Goal: Transaction & Acquisition: Purchase product/service

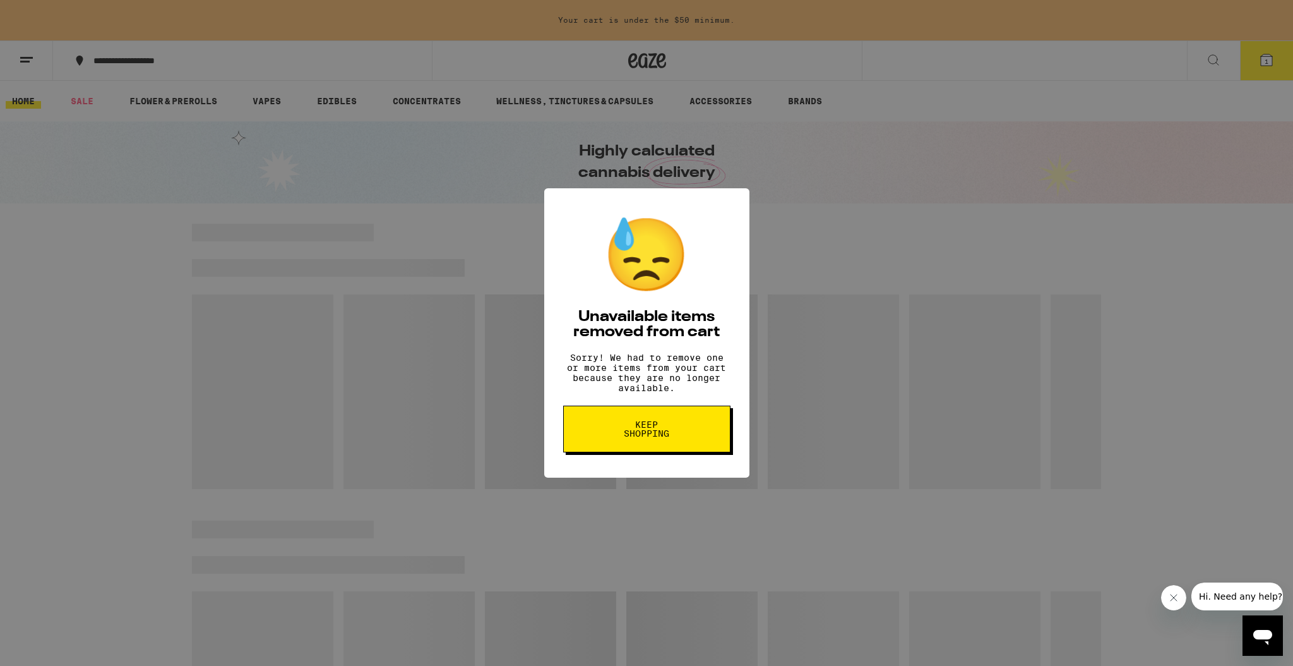
click at [418, 278] on button "Keep Shopping" at bounding box center [646, 428] width 167 height 47
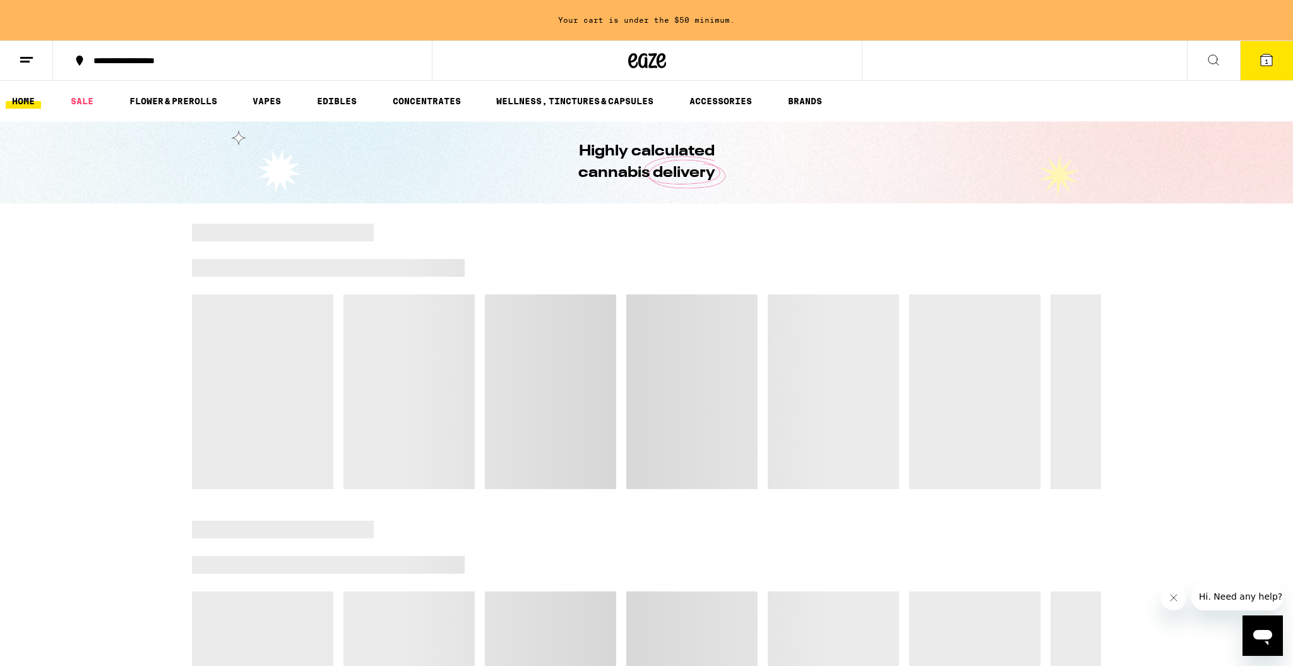
click at [16, 66] on button at bounding box center [26, 61] width 53 height 40
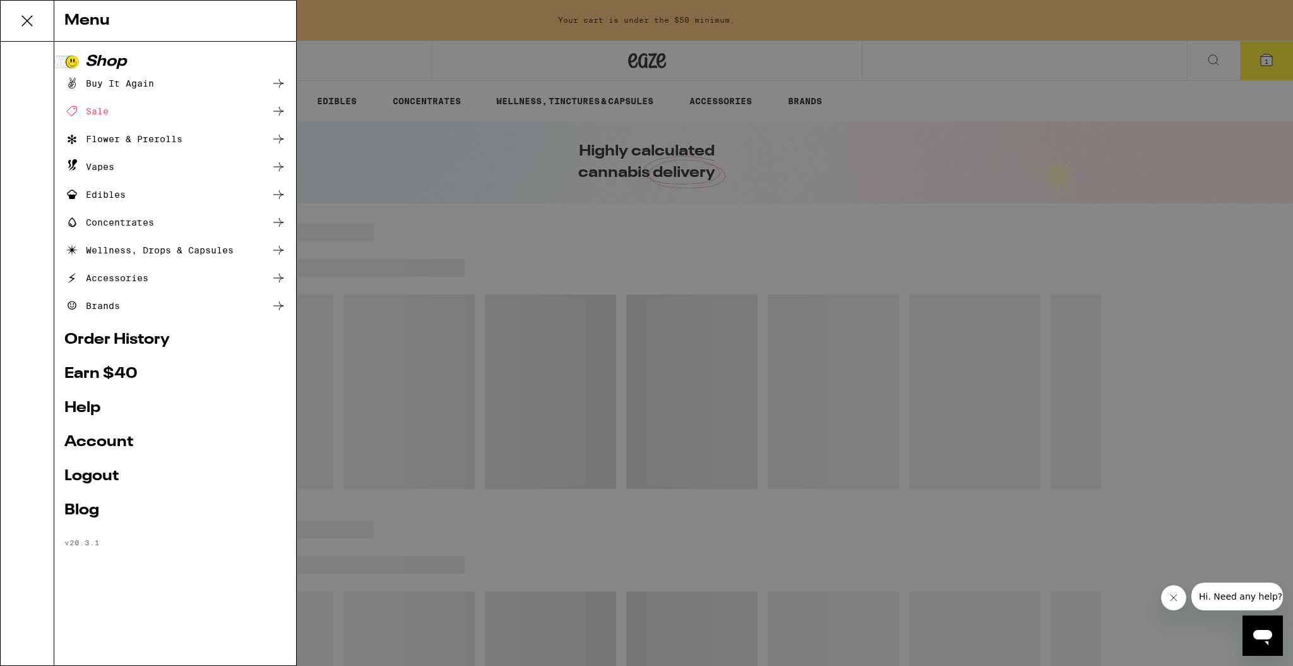
click at [111, 441] on link "Account" at bounding box center [175, 442] width 222 height 15
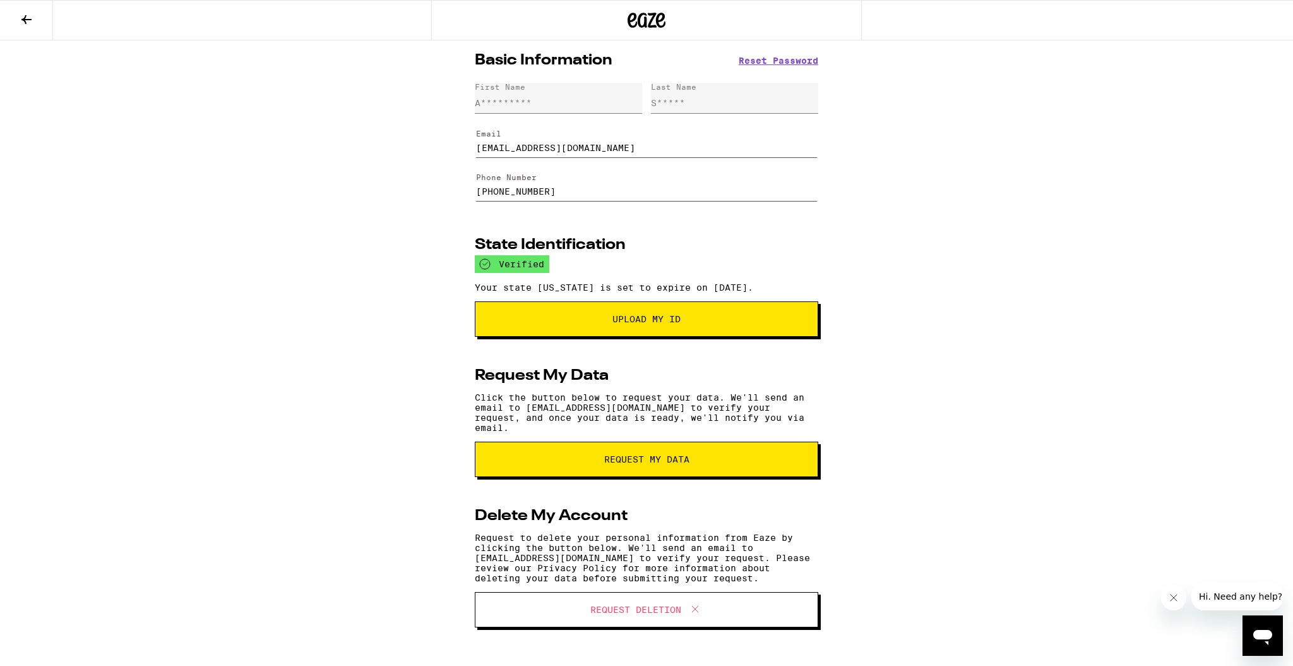
click at [16, 16] on button at bounding box center [26, 21] width 53 height 40
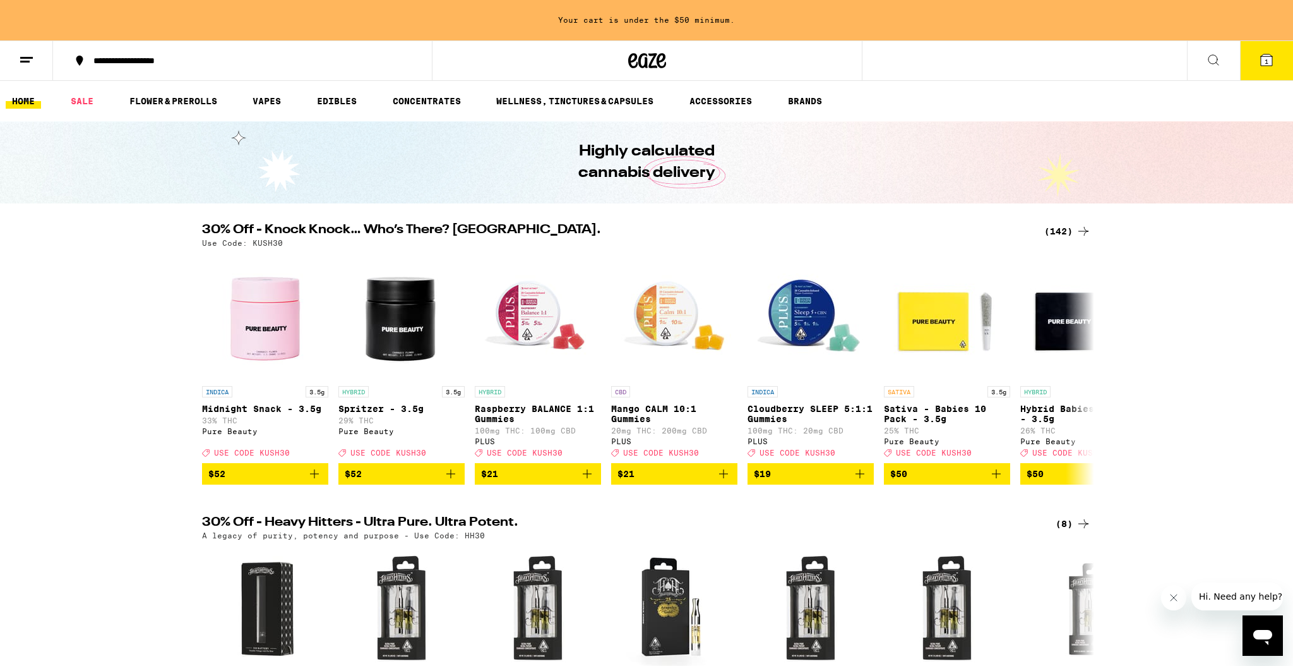
click at [1265, 57] on span "1" at bounding box center [1267, 61] width 4 height 8
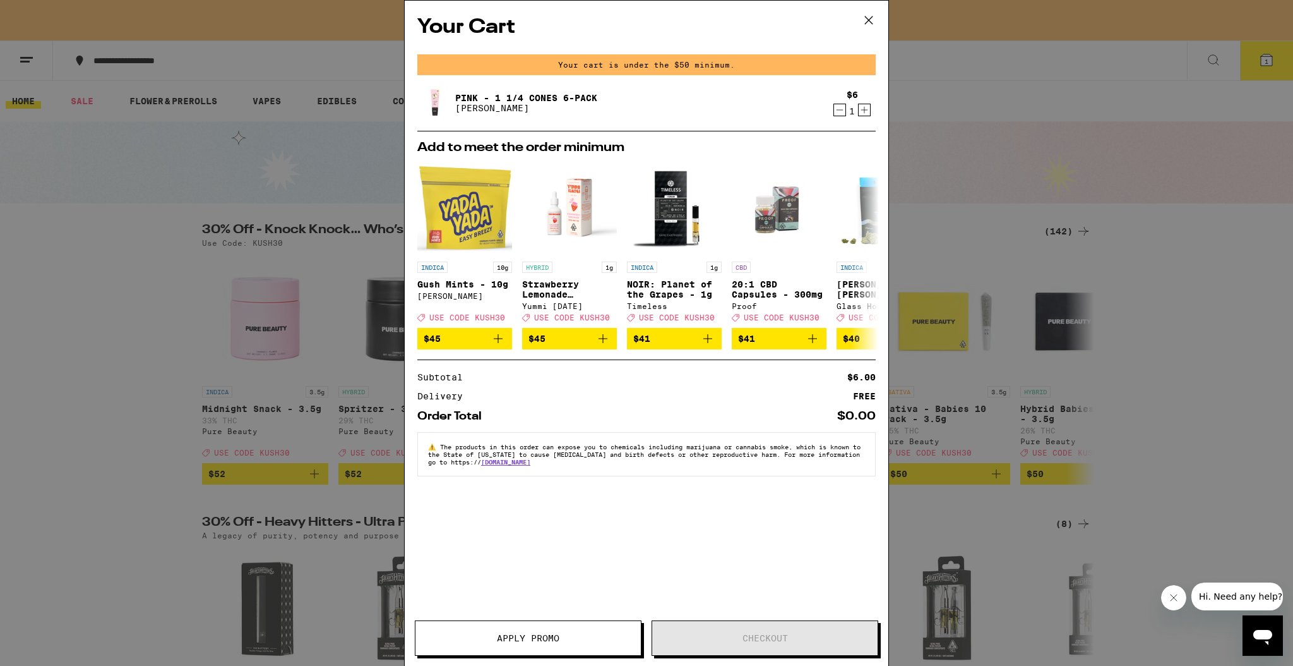
click at [842, 112] on icon "Decrement" at bounding box center [839, 109] width 11 height 15
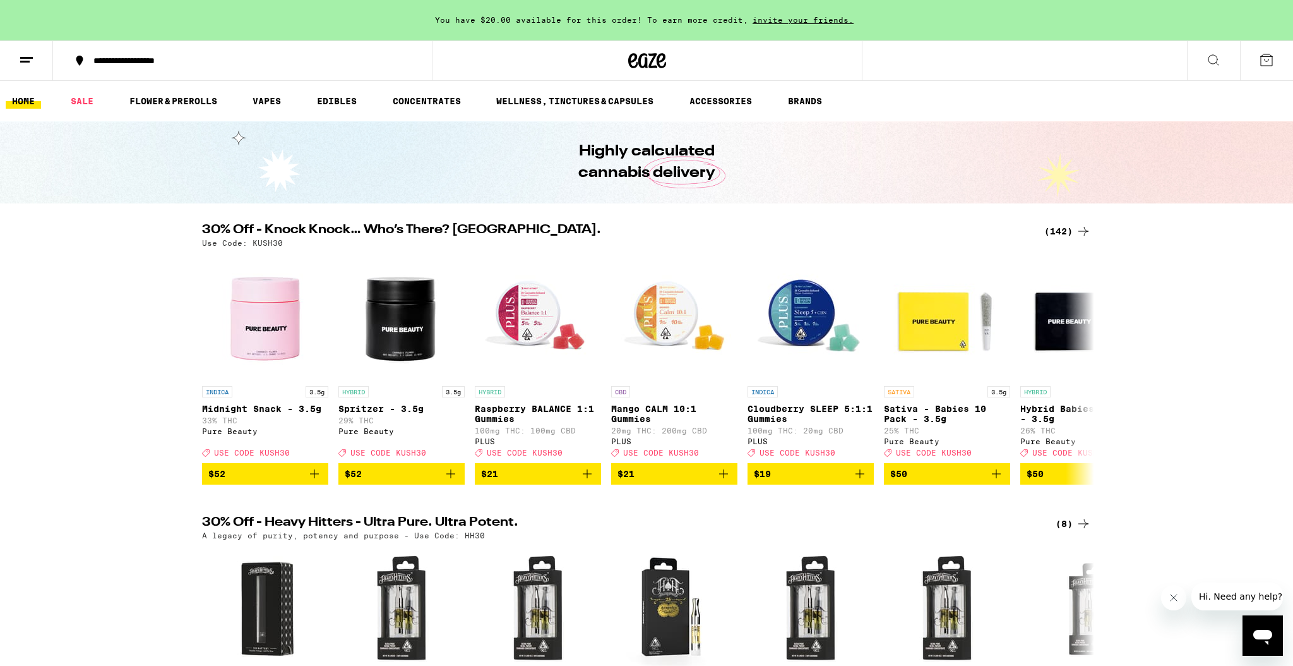
click at [1071, 232] on div "(142)" at bounding box center [1068, 231] width 47 height 15
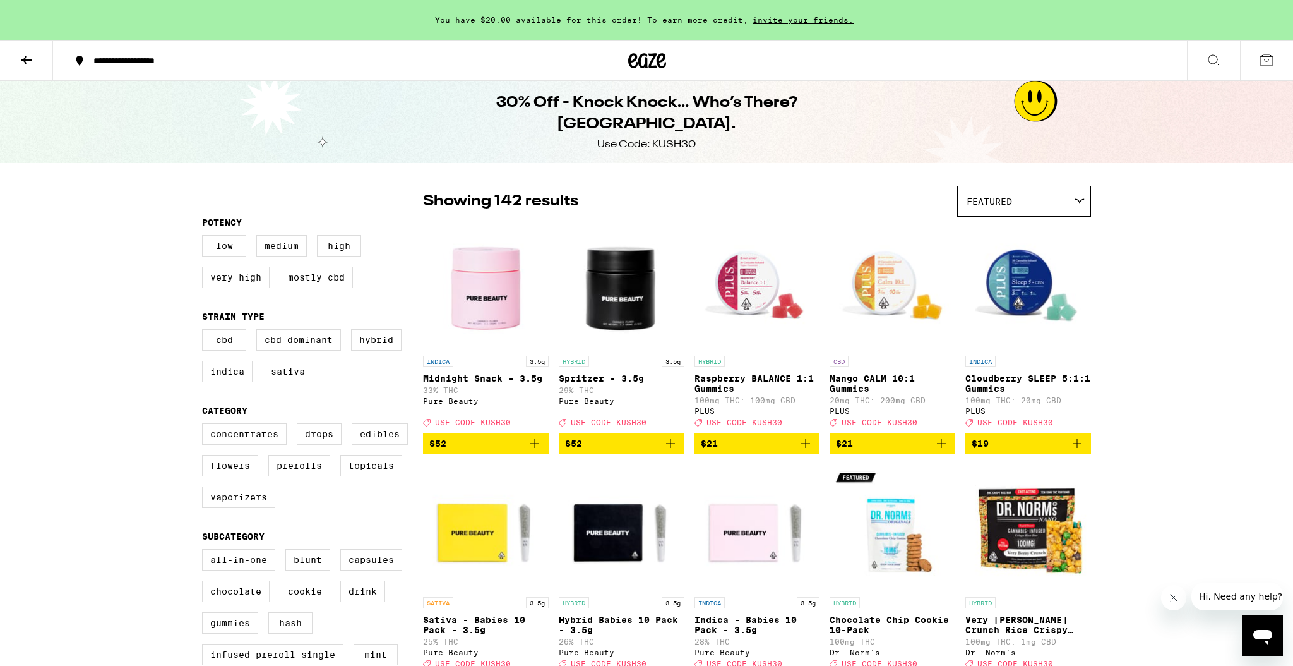
drag, startPoint x: 248, startPoint y: 477, endPoint x: 266, endPoint y: 477, distance: 18.3
click at [248, 476] on label "Flowers" at bounding box center [230, 465] width 56 height 21
click at [205, 426] on input "Flowers" at bounding box center [205, 425] width 1 height 1
checkbox input "true"
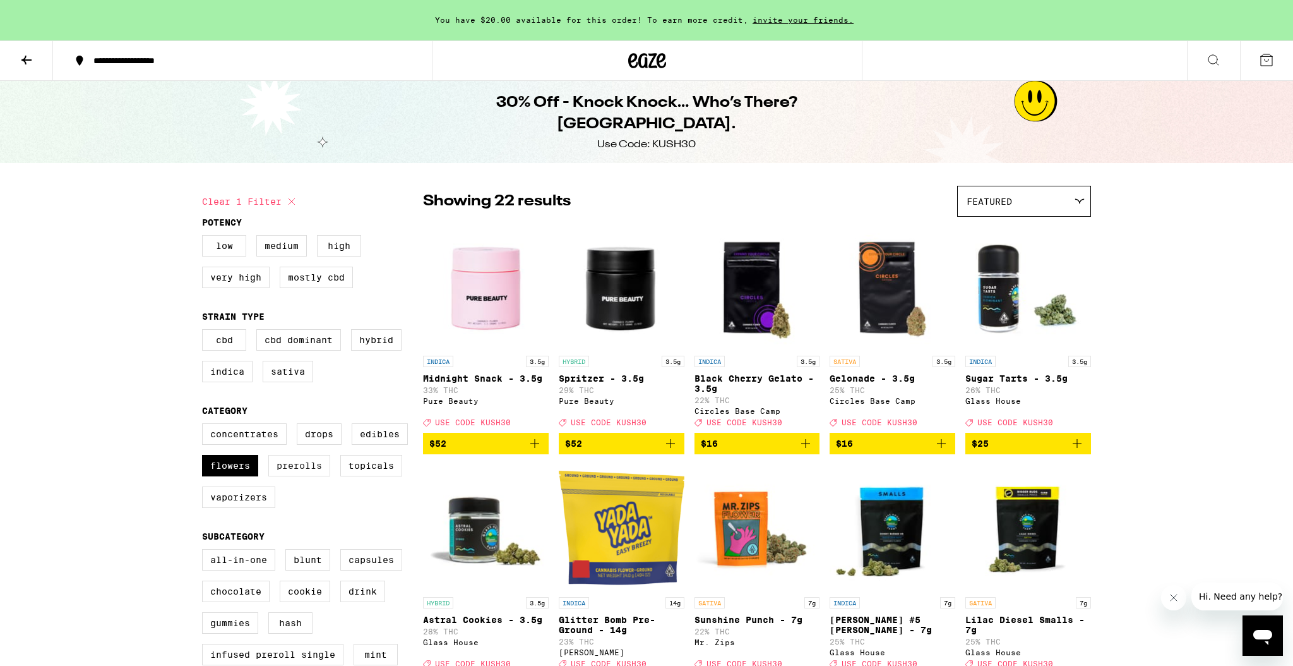
click at [282, 476] on label "Prerolls" at bounding box center [299, 465] width 62 height 21
click at [205, 426] on input "Prerolls" at bounding box center [205, 425] width 1 height 1
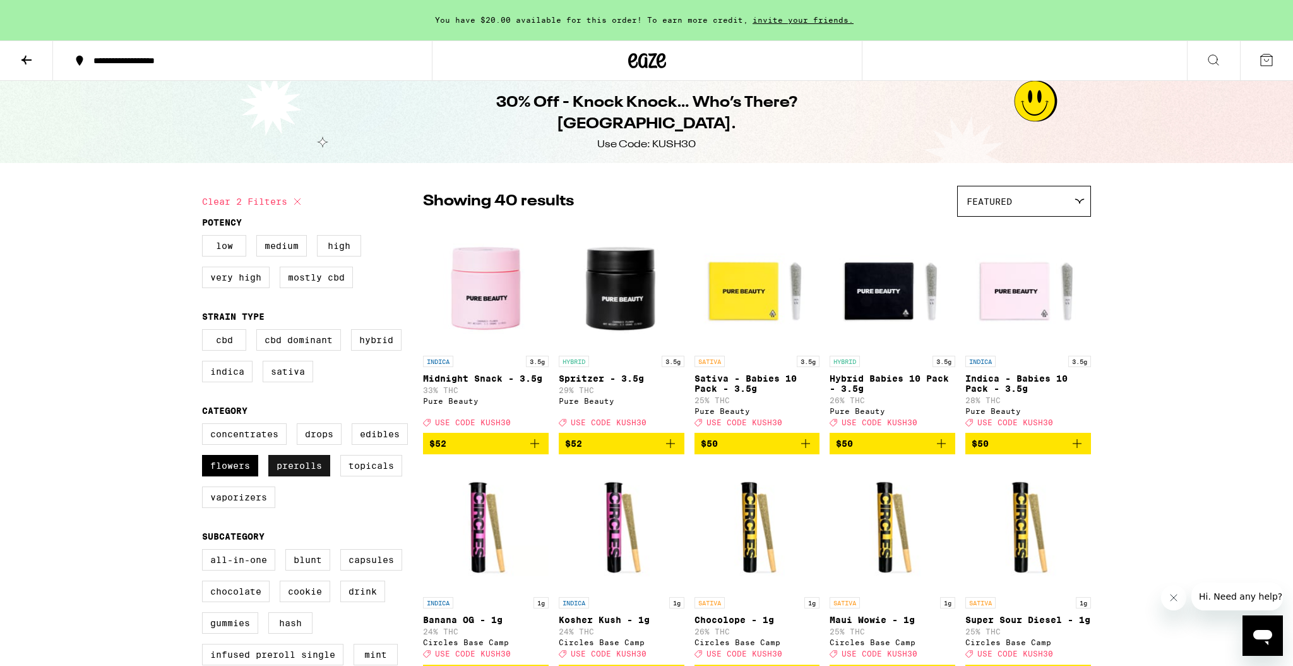
click at [309, 476] on label "Prerolls" at bounding box center [299, 465] width 62 height 21
click at [205, 426] on input "Prerolls" at bounding box center [205, 425] width 1 height 1
checkbox input "false"
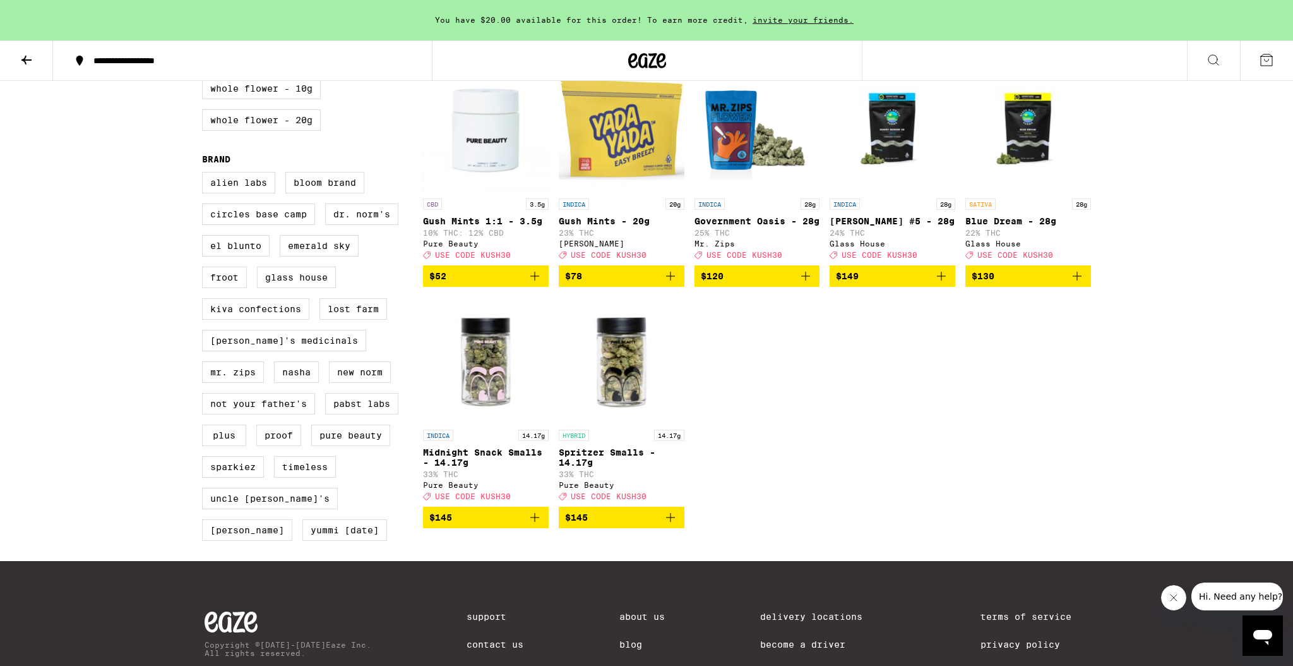
scroll to position [885, 0]
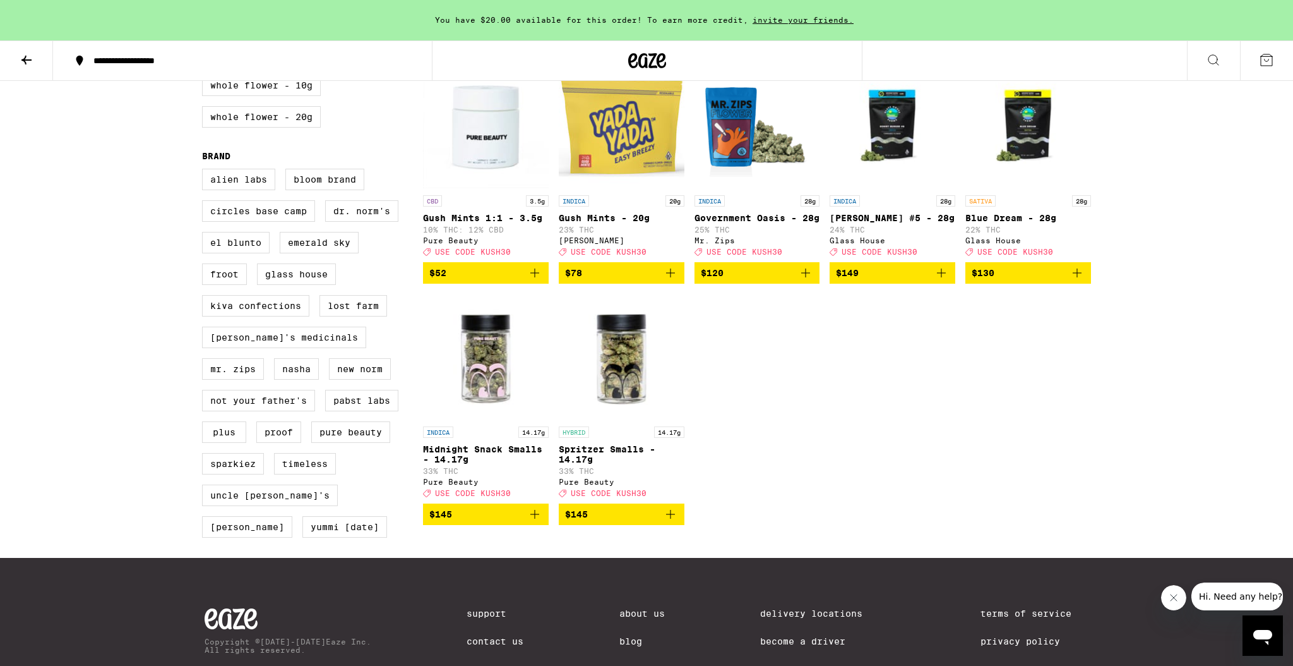
click at [463, 385] on img "Open page for Midnight Snack Smalls - 14.17g from Pure Beauty" at bounding box center [486, 357] width 126 height 126
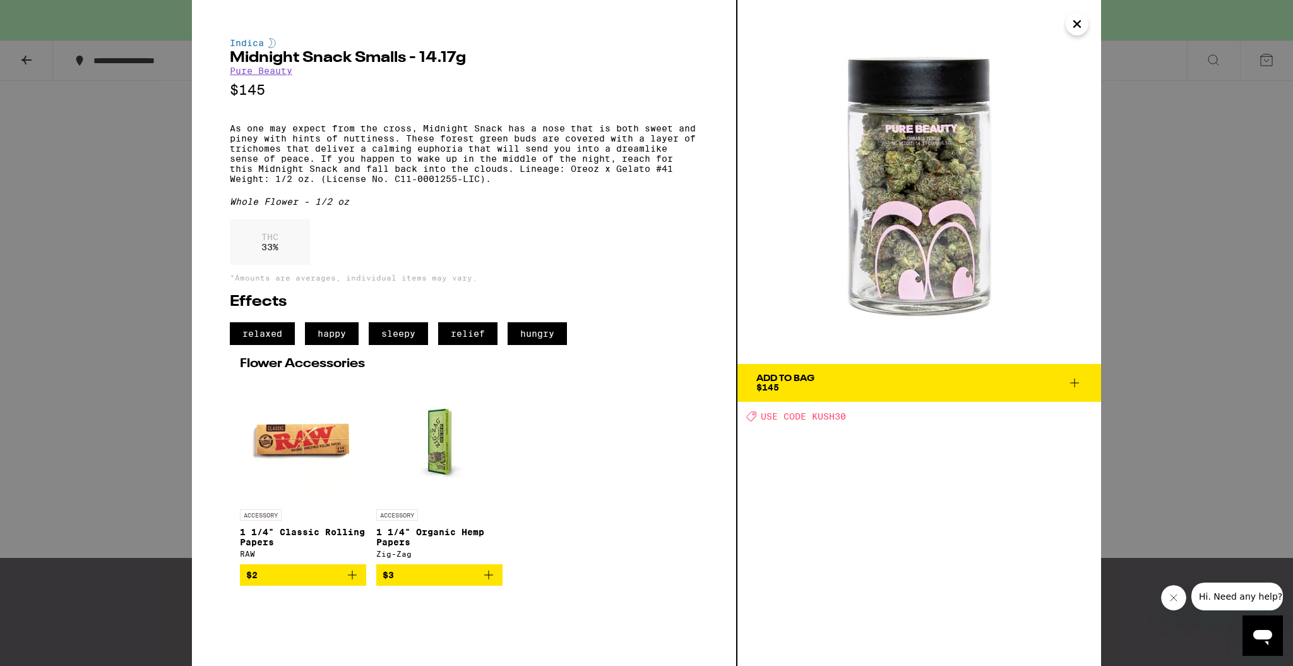
click at [1074, 381] on icon at bounding box center [1074, 382] width 15 height 15
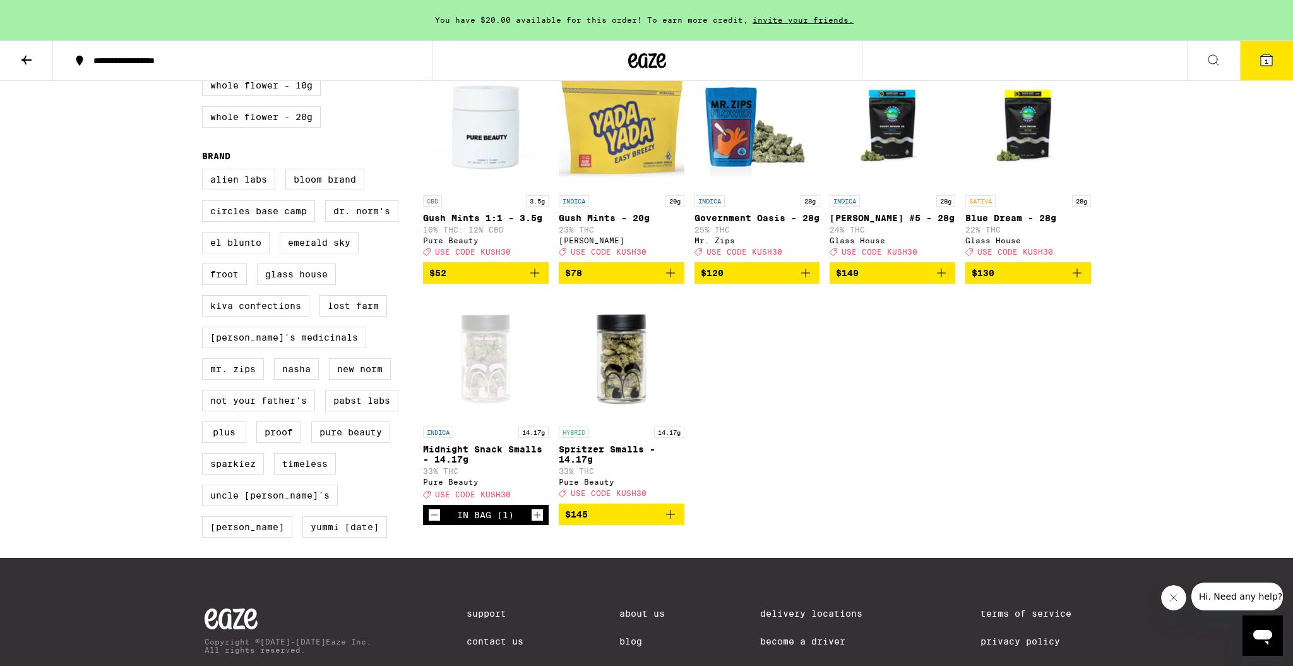
click at [625, 383] on img "Open page for Spritzer Smalls - 14.17g from Pure Beauty" at bounding box center [622, 357] width 126 height 126
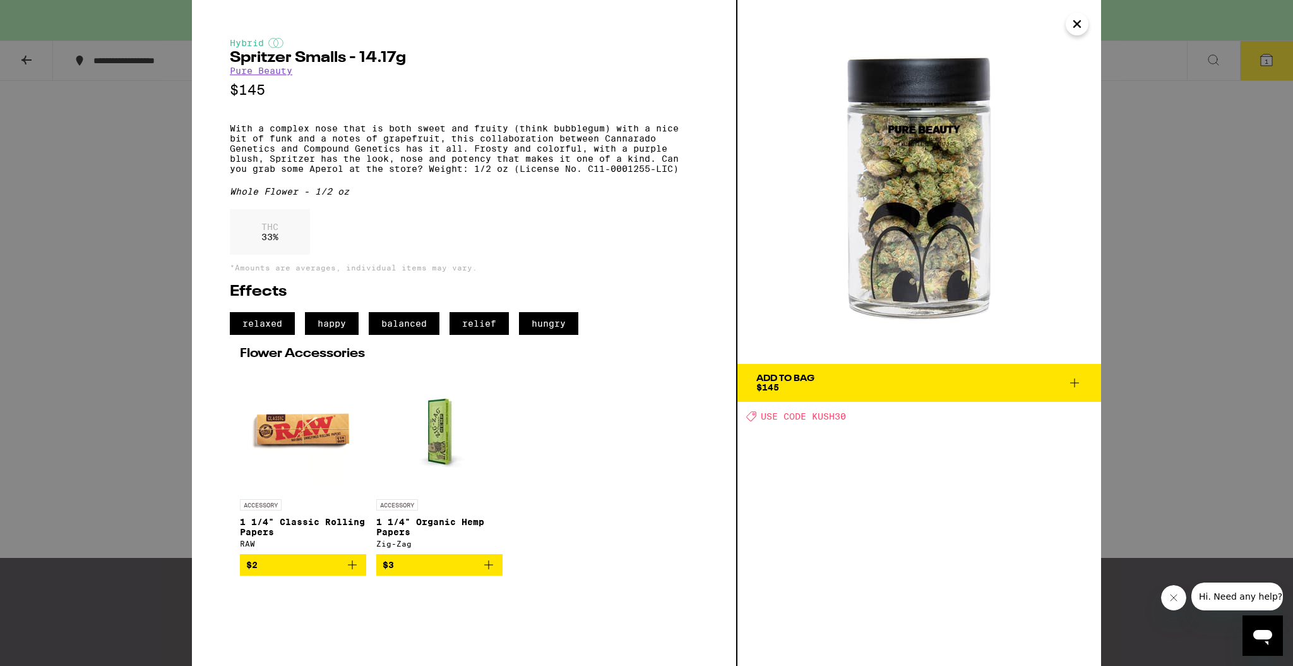
click at [983, 381] on span "Add To Bag $145" at bounding box center [920, 383] width 326 height 18
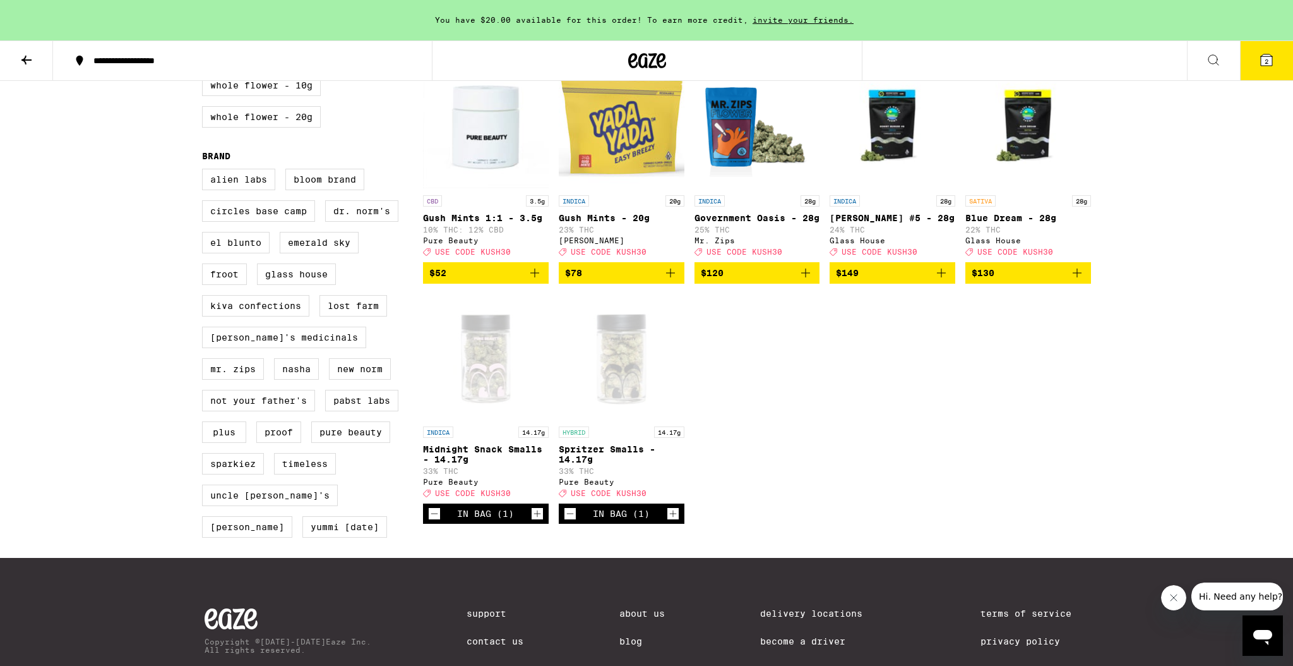
click at [508, 391] on div "Open page for Midnight Snack Smalls - 14.17g from Pure Beauty" at bounding box center [486, 357] width 126 height 126
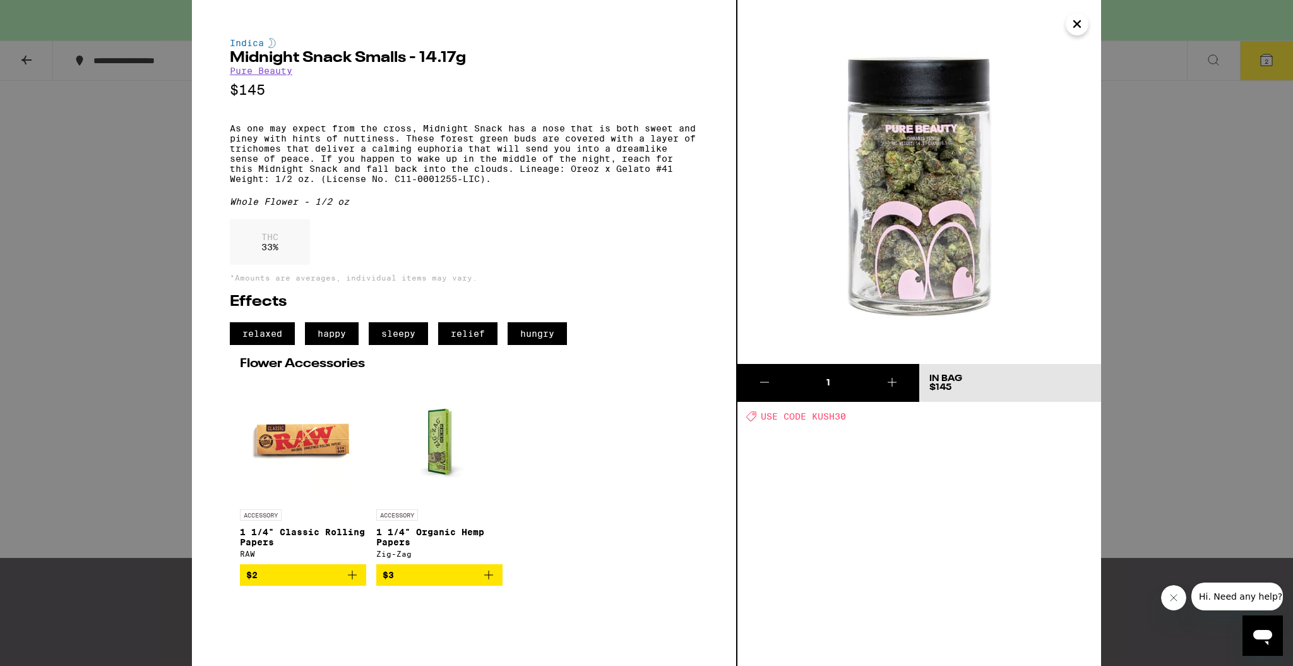
click at [1160, 422] on div "Indica Midnight Snack Smalls - 14.17g Pure Beauty $145 As one may expect from t…" at bounding box center [646, 333] width 1293 height 666
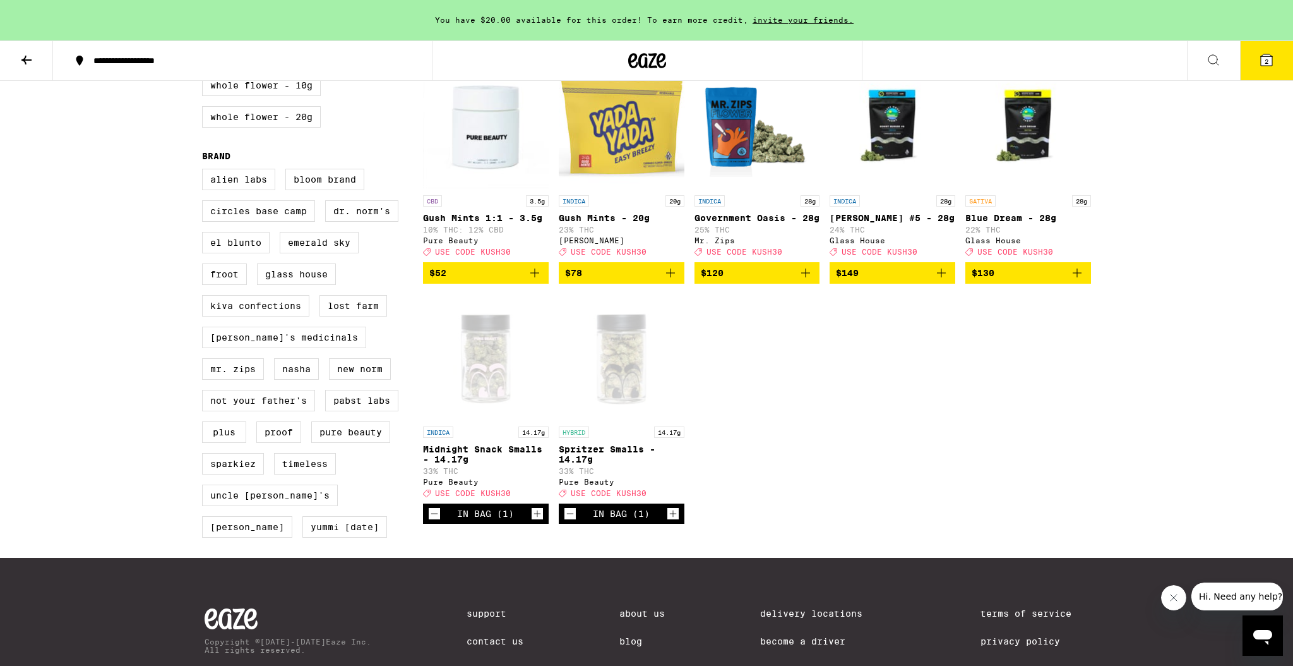
click at [1280, 64] on button "2" at bounding box center [1266, 60] width 53 height 39
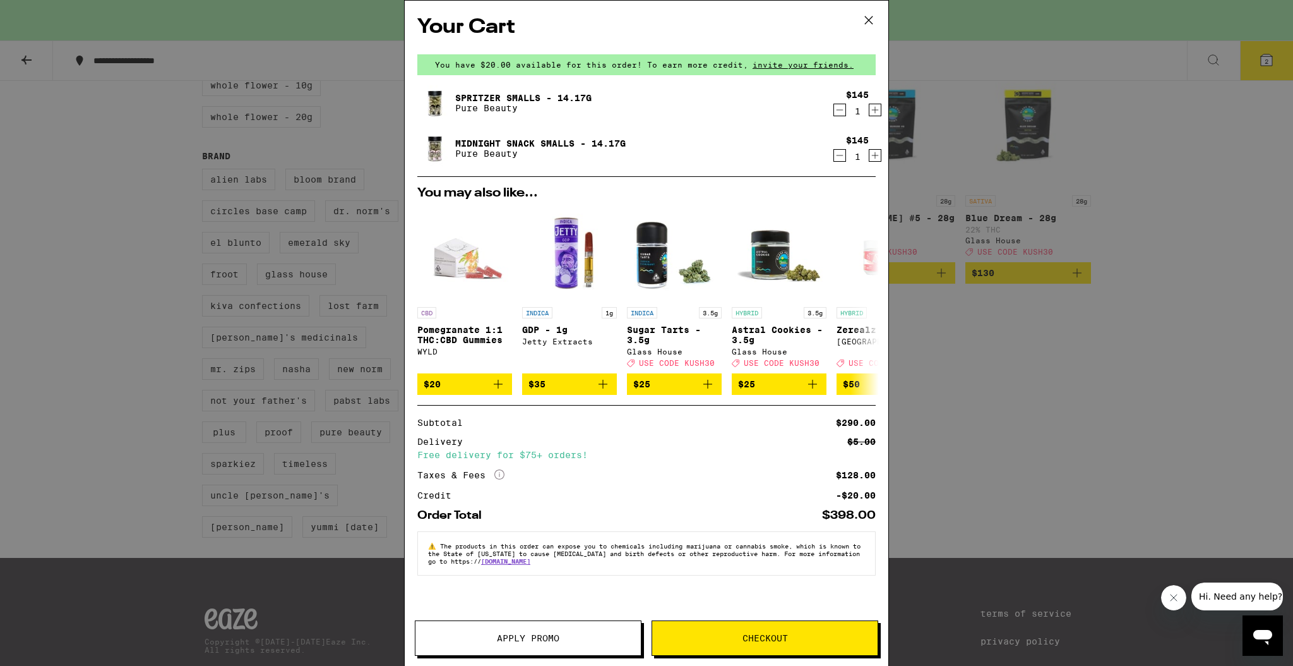
click at [837, 154] on icon "Decrement" at bounding box center [839, 155] width 11 height 15
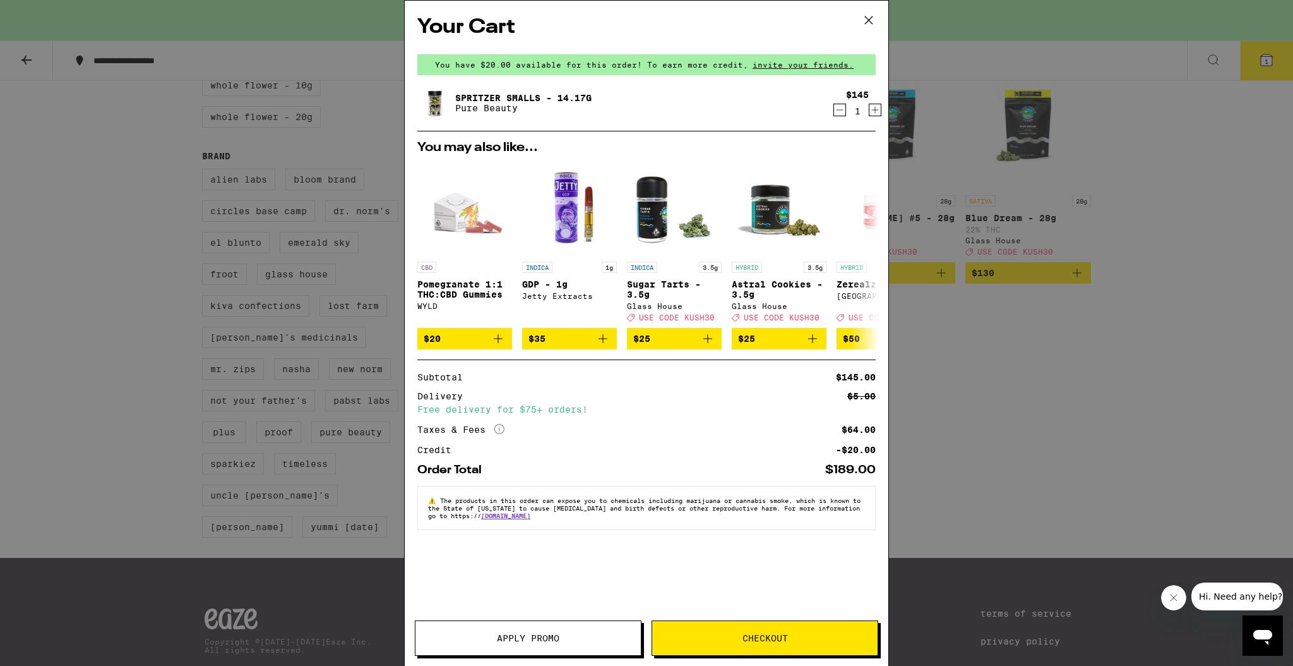
click at [515, 635] on span "Apply Promo" at bounding box center [528, 637] width 63 height 9
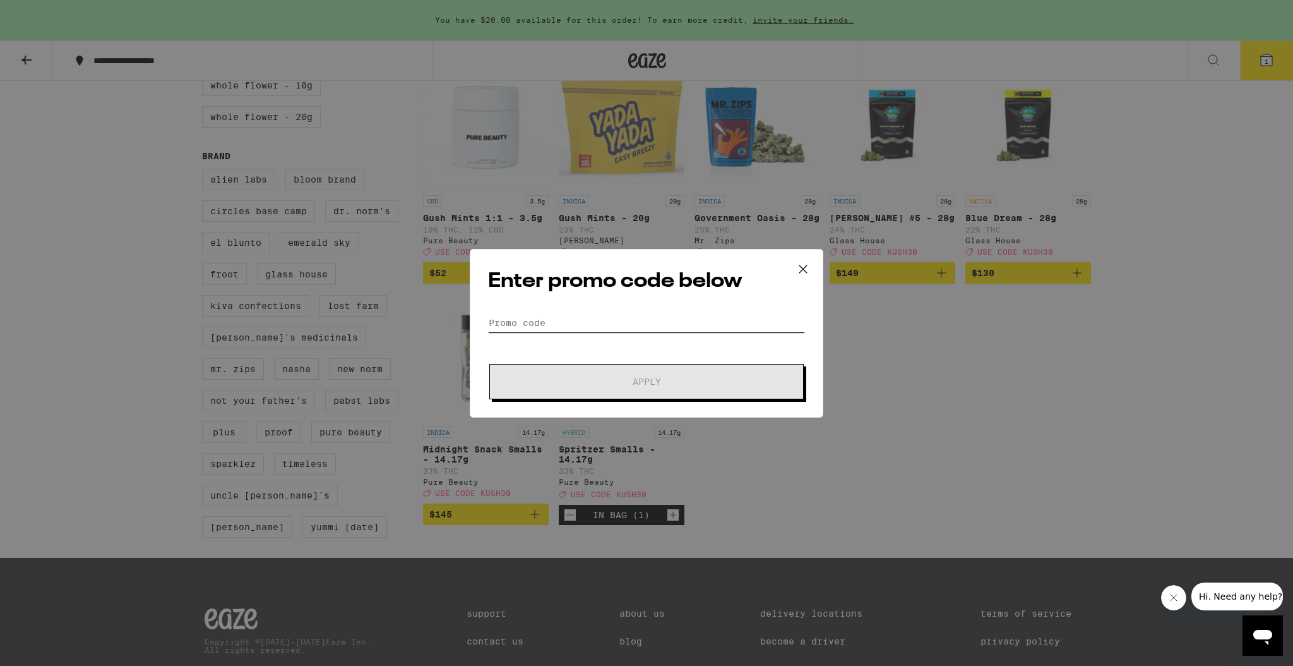
click at [564, 327] on input "Promo Code" at bounding box center [646, 322] width 317 height 19
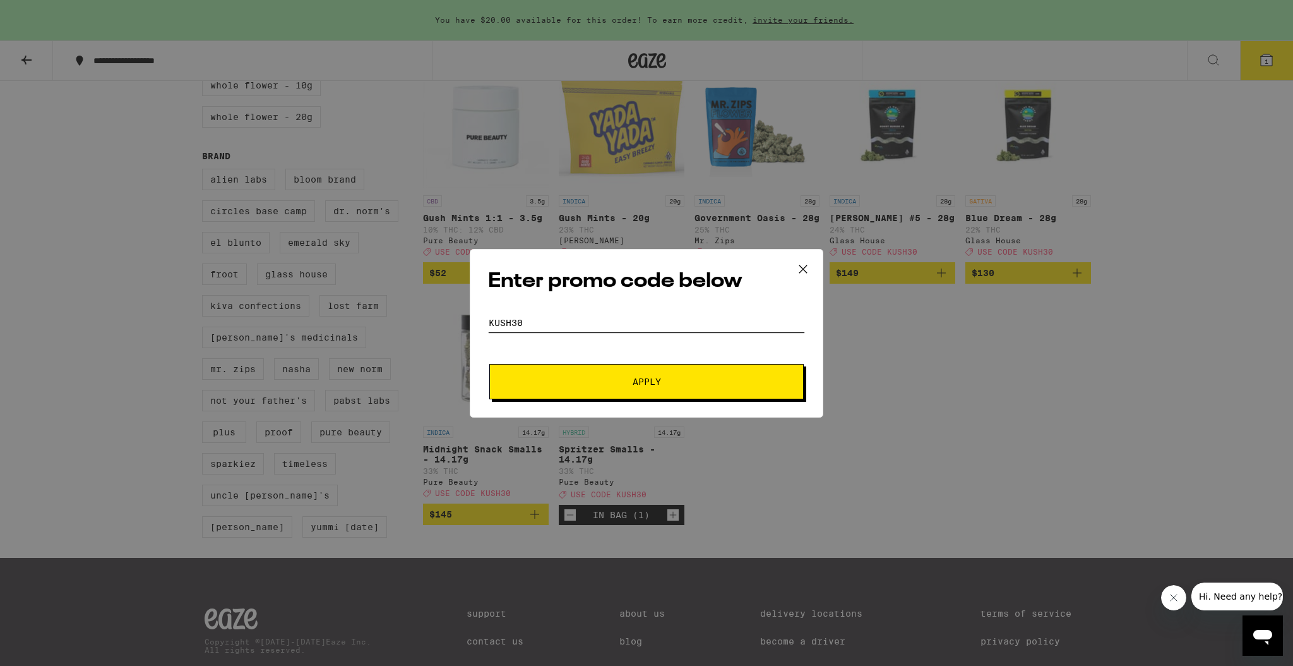
type input "kush30"
click at [664, 387] on button "Apply" at bounding box center [646, 381] width 315 height 35
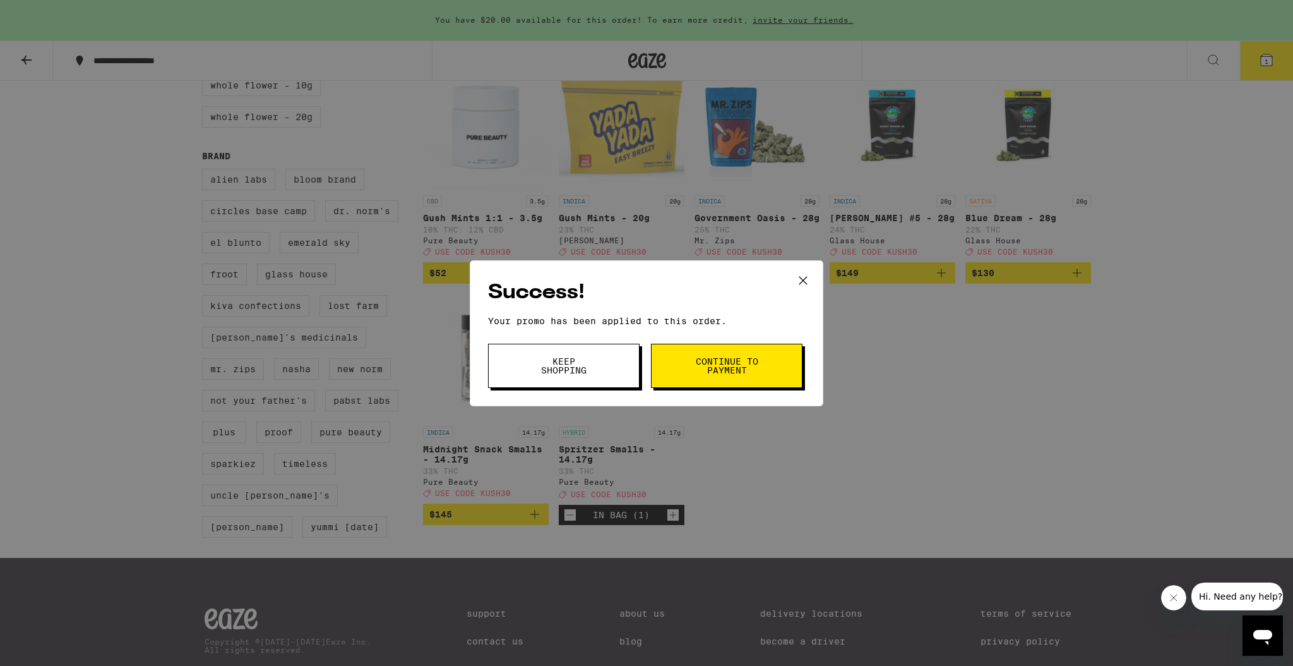
click at [673, 383] on button "Continue to payment" at bounding box center [727, 366] width 152 height 44
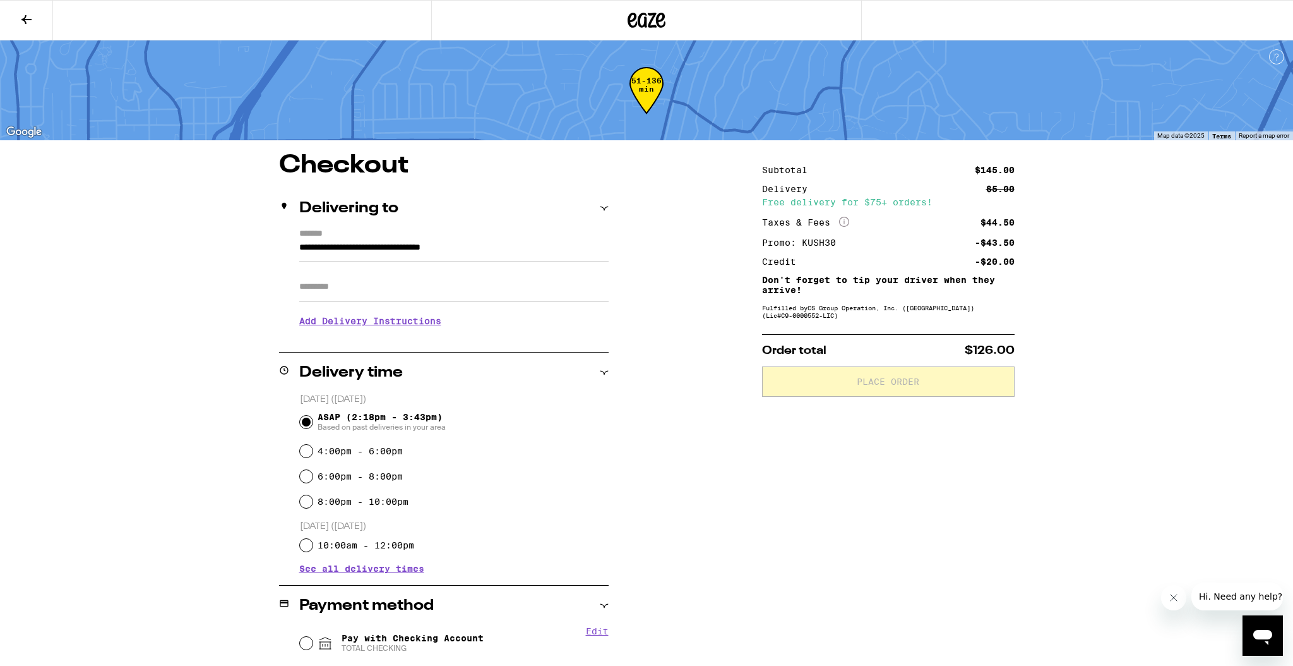
click at [28, 22] on icon at bounding box center [26, 19] width 15 height 15
click at [29, 18] on icon at bounding box center [26, 19] width 15 height 15
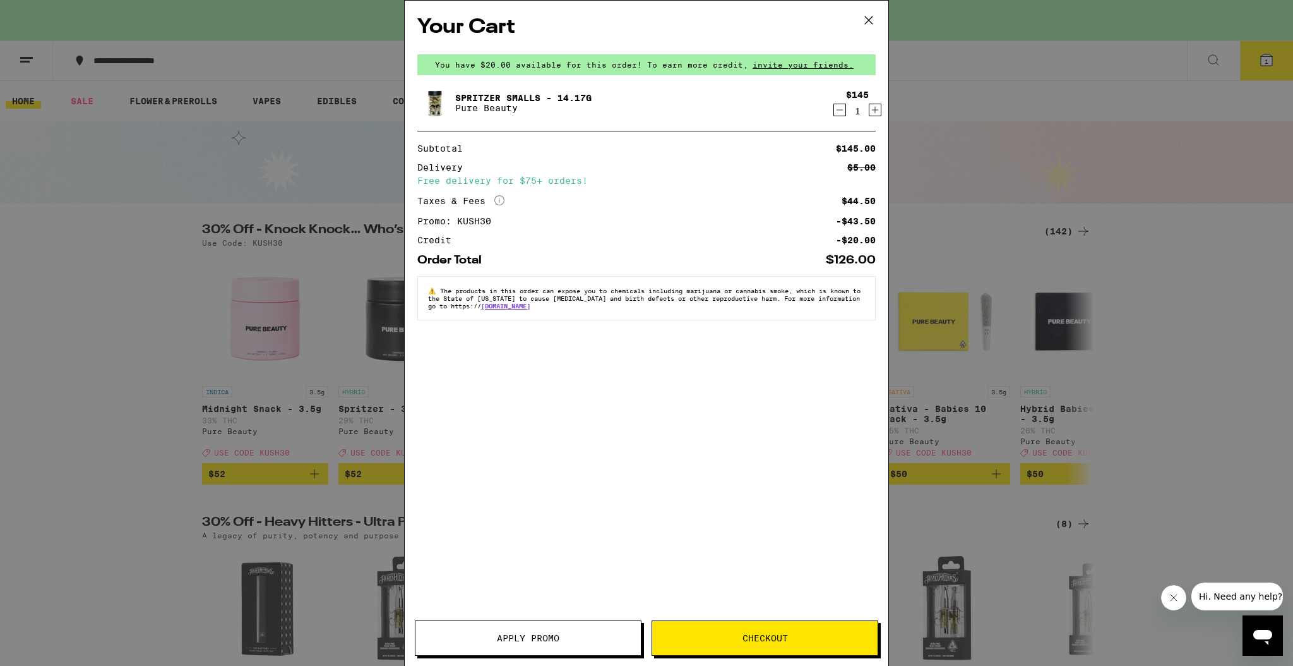
click at [870, 15] on icon at bounding box center [869, 20] width 19 height 19
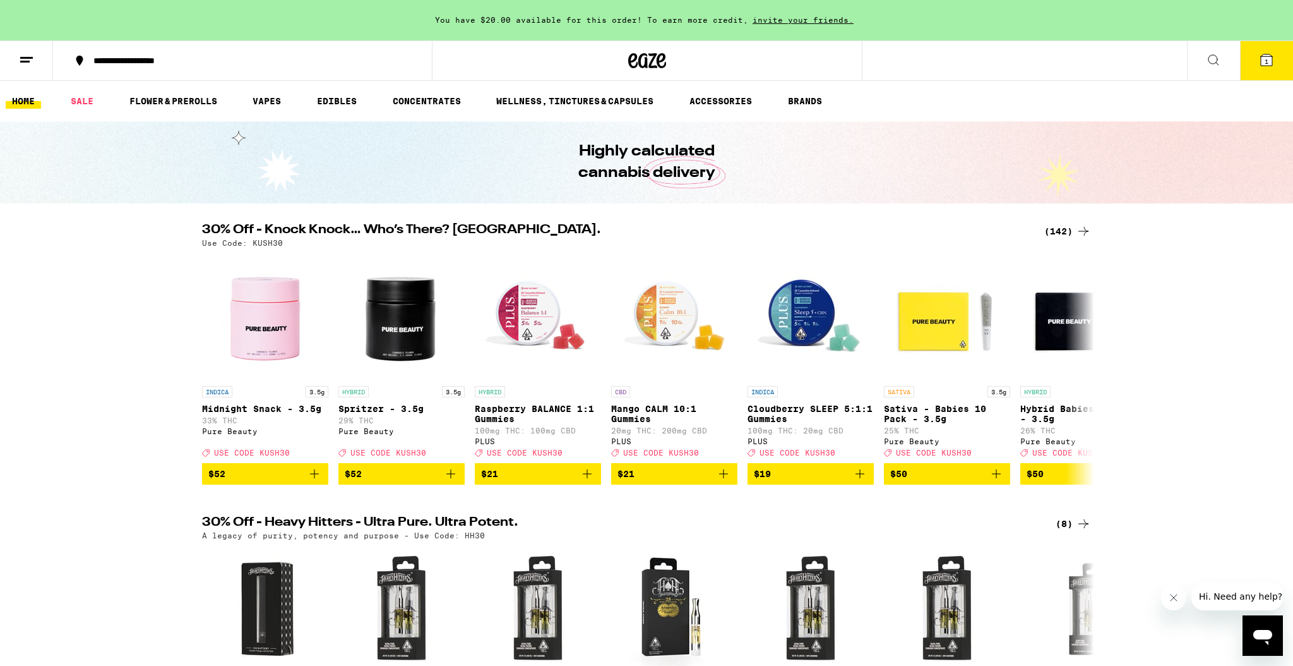
click at [1051, 228] on div "(142)" at bounding box center [1068, 231] width 47 height 15
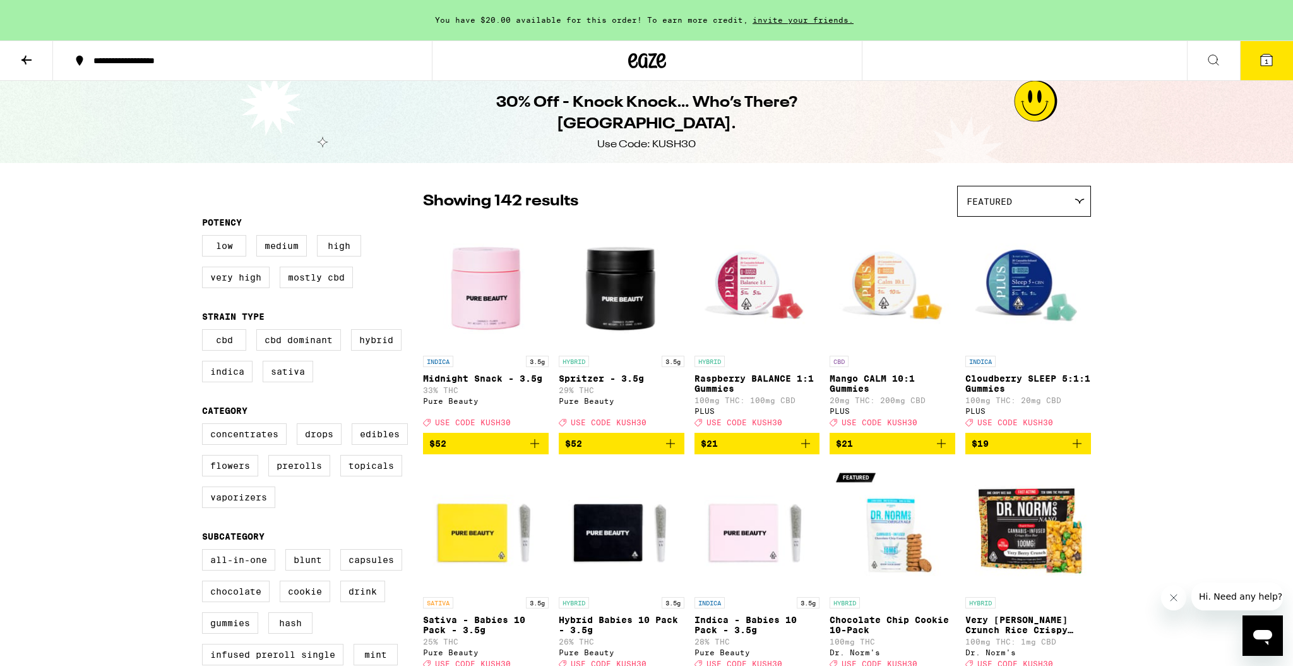
scroll to position [164, 0]
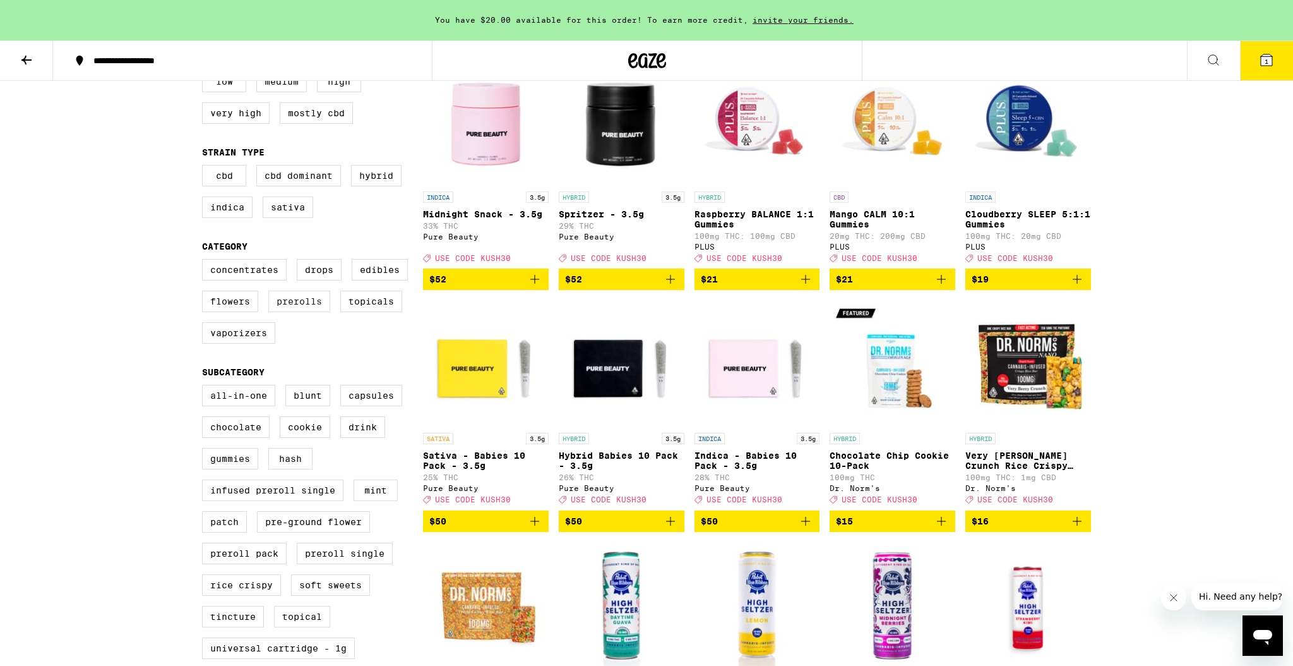
click at [294, 312] on label "Prerolls" at bounding box center [299, 301] width 62 height 21
click at [205, 261] on input "Prerolls" at bounding box center [205, 261] width 1 height 1
checkbox input "true"
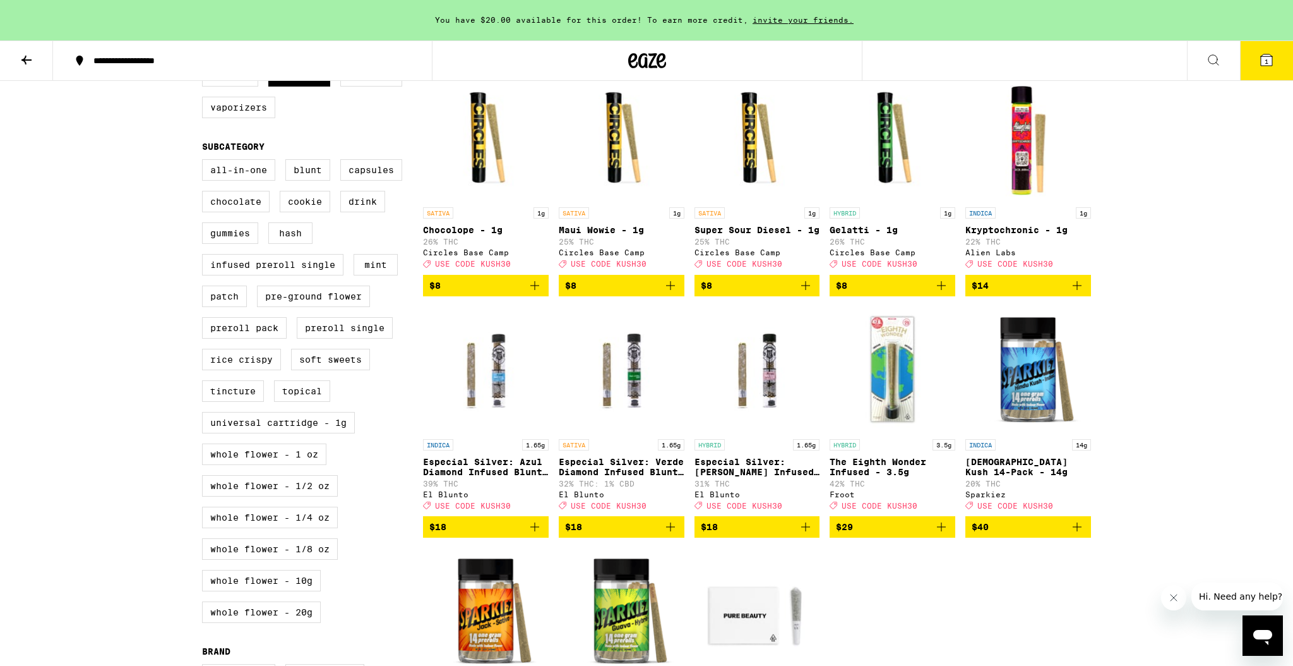
scroll to position [232, 0]
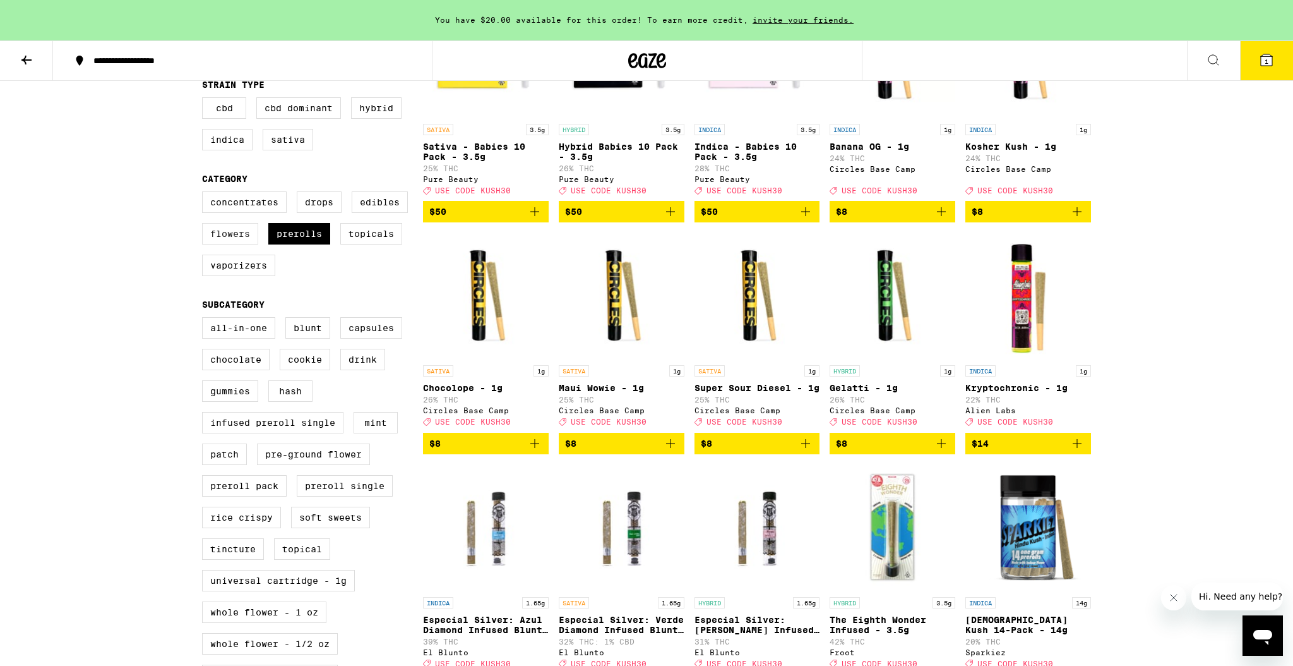
click at [246, 244] on label "Flowers" at bounding box center [230, 233] width 56 height 21
click at [205, 194] on input "Flowers" at bounding box center [205, 193] width 1 height 1
checkbox input "true"
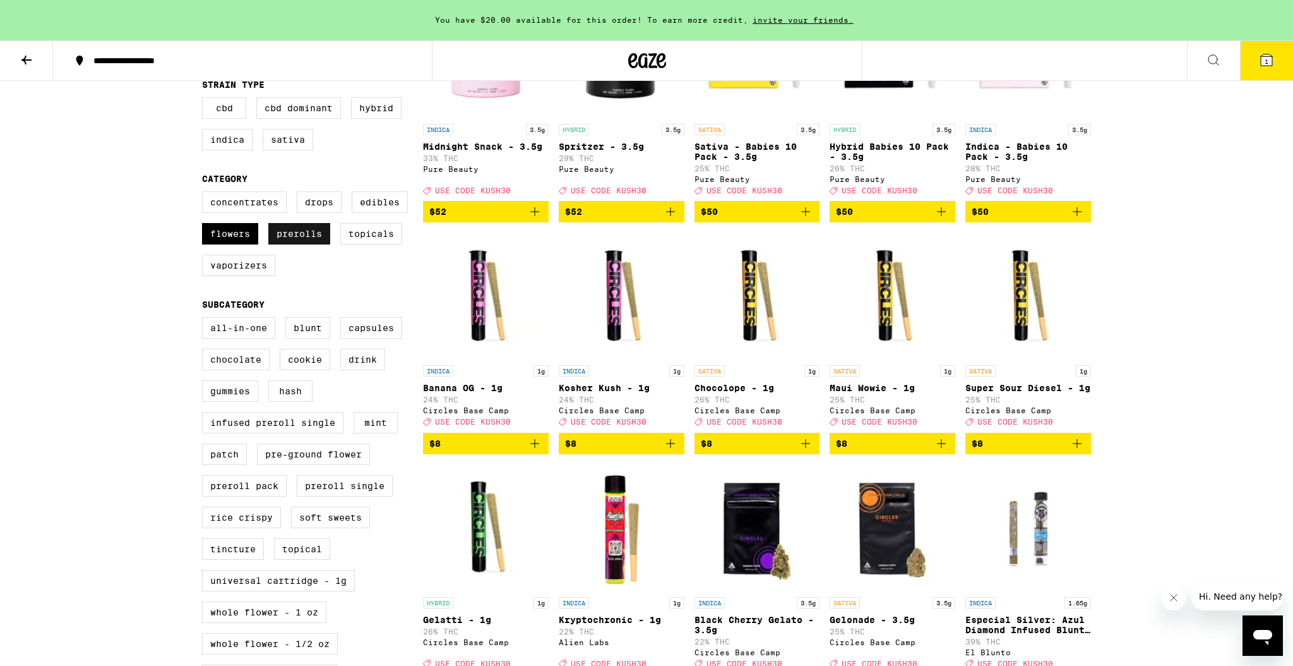
click at [321, 244] on label "Prerolls" at bounding box center [299, 233] width 62 height 21
click at [205, 194] on input "Prerolls" at bounding box center [205, 193] width 1 height 1
checkbox input "false"
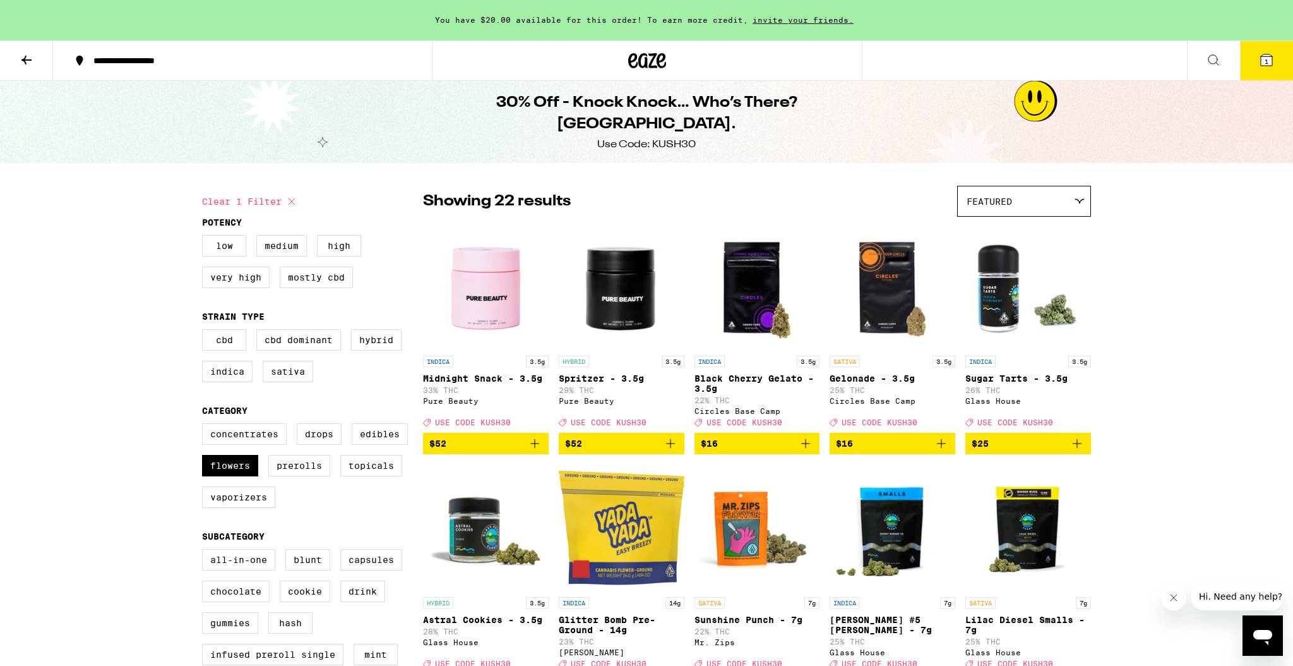
click at [1269, 56] on icon at bounding box center [1266, 59] width 11 height 11
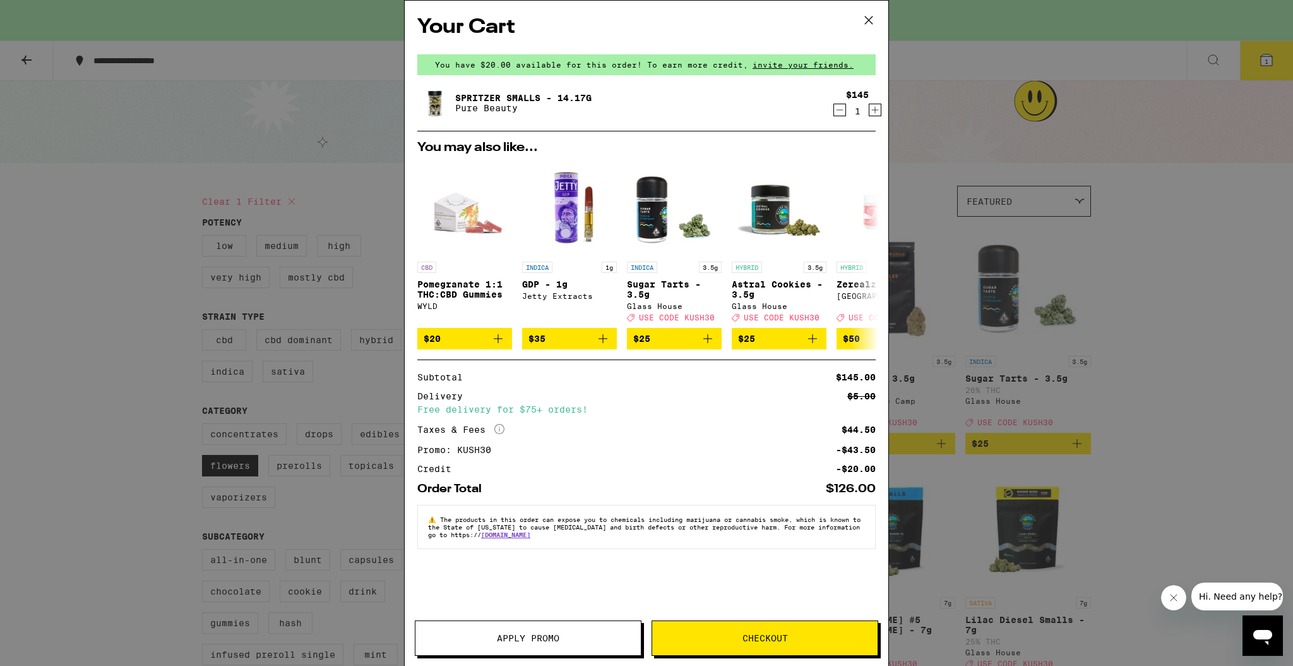
click at [873, 21] on icon at bounding box center [869, 20] width 19 height 19
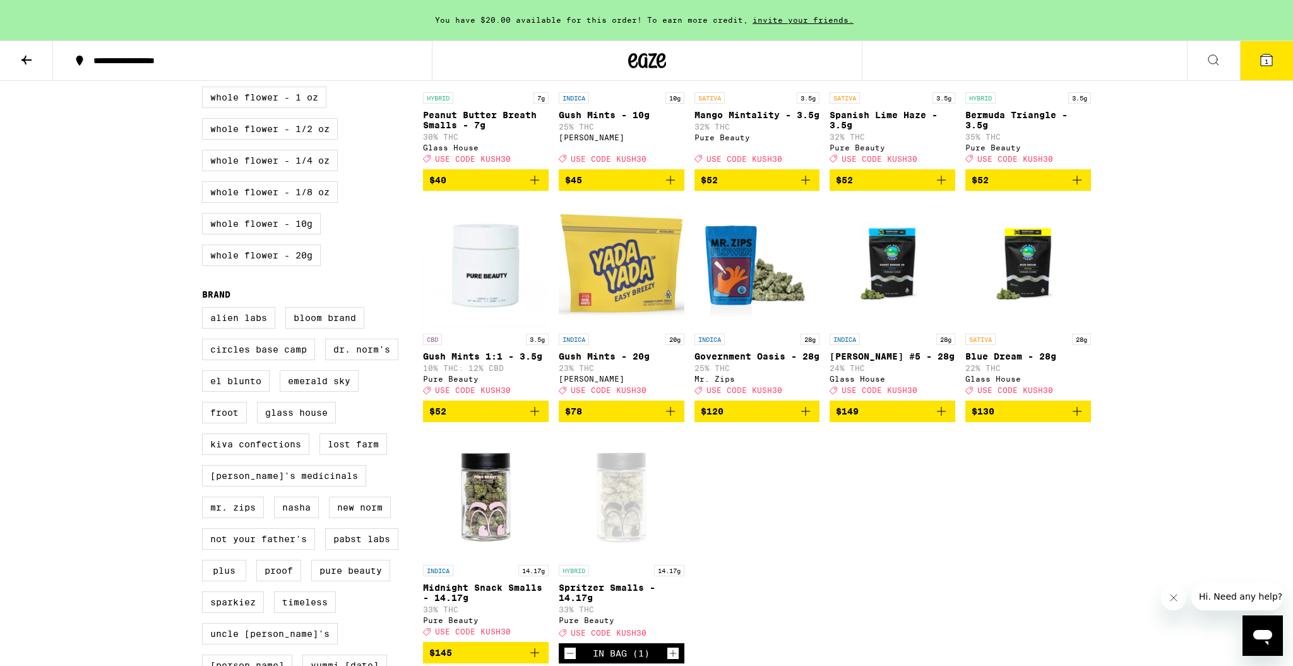
scroll to position [748, 0]
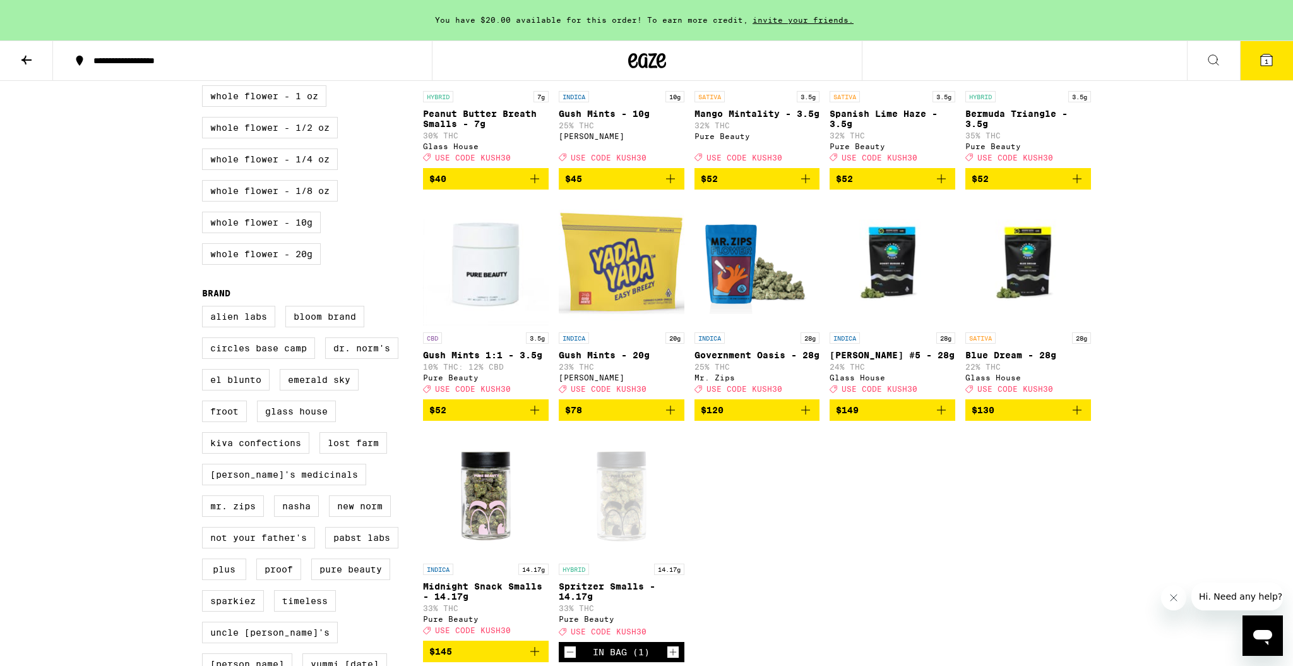
click at [41, 61] on button at bounding box center [26, 61] width 53 height 40
click at [33, 61] on icon at bounding box center [26, 59] width 15 height 15
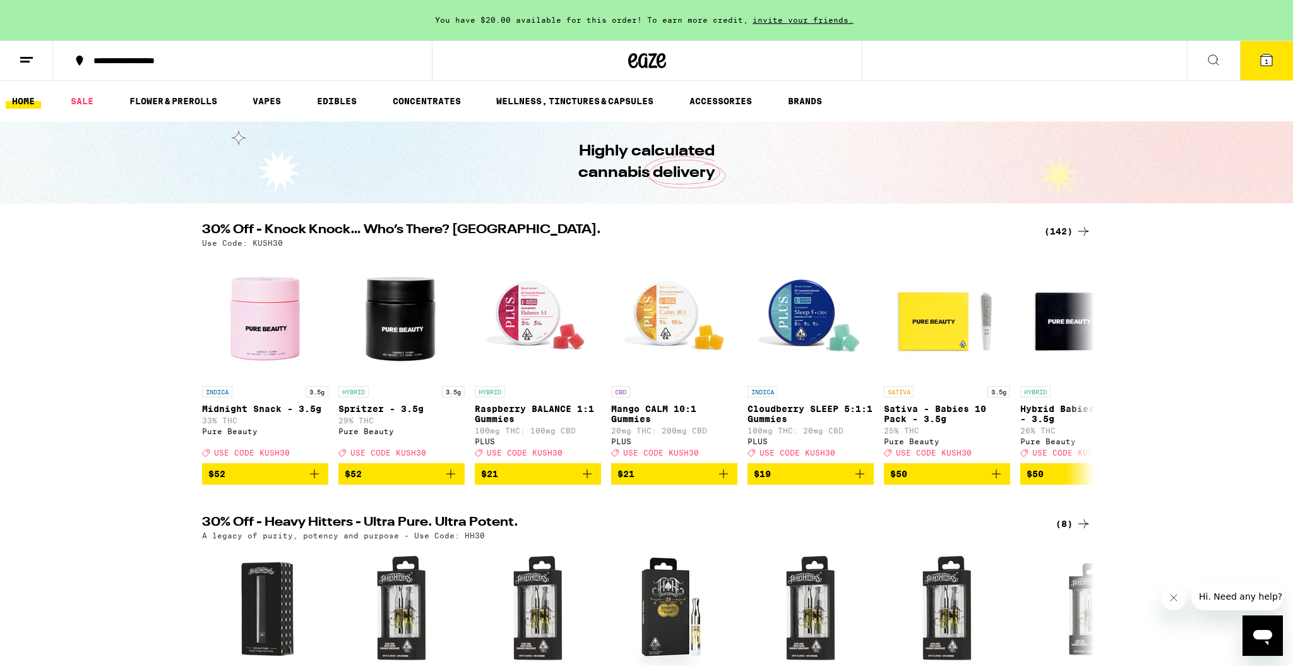
click at [21, 57] on line at bounding box center [26, 57] width 13 height 0
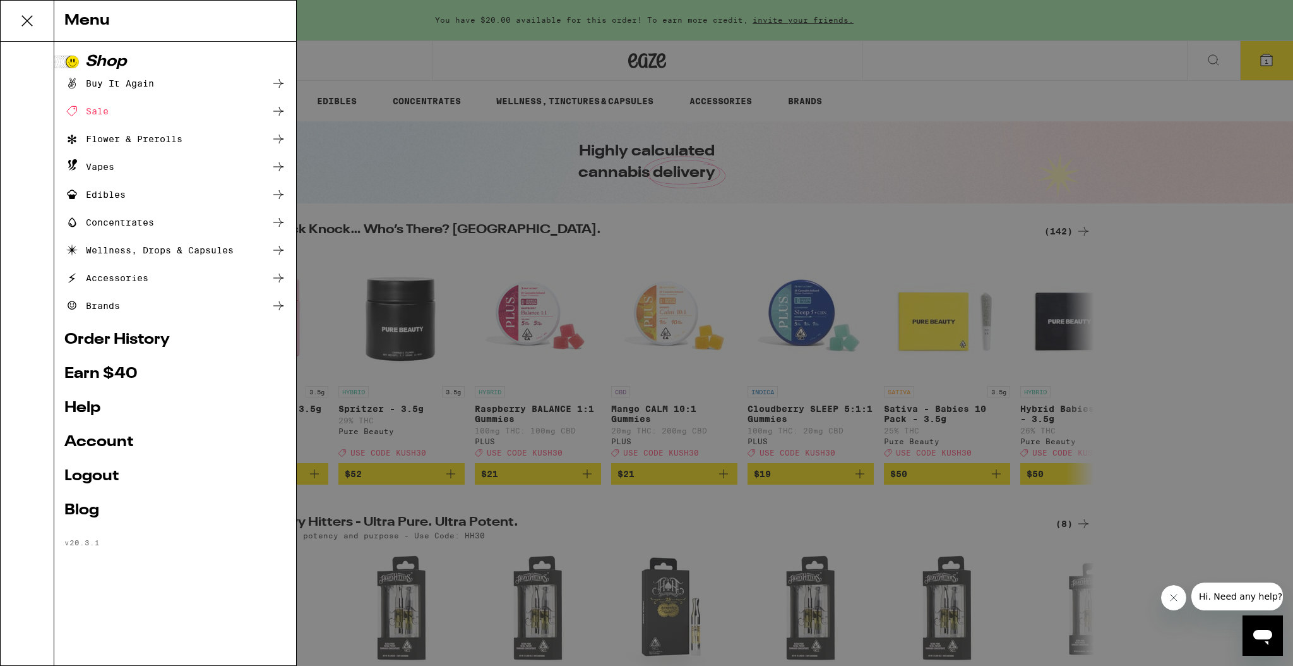
click at [95, 479] on link "Logout" at bounding box center [175, 476] width 222 height 15
click at [102, 478] on link "Logout" at bounding box center [175, 476] width 222 height 15
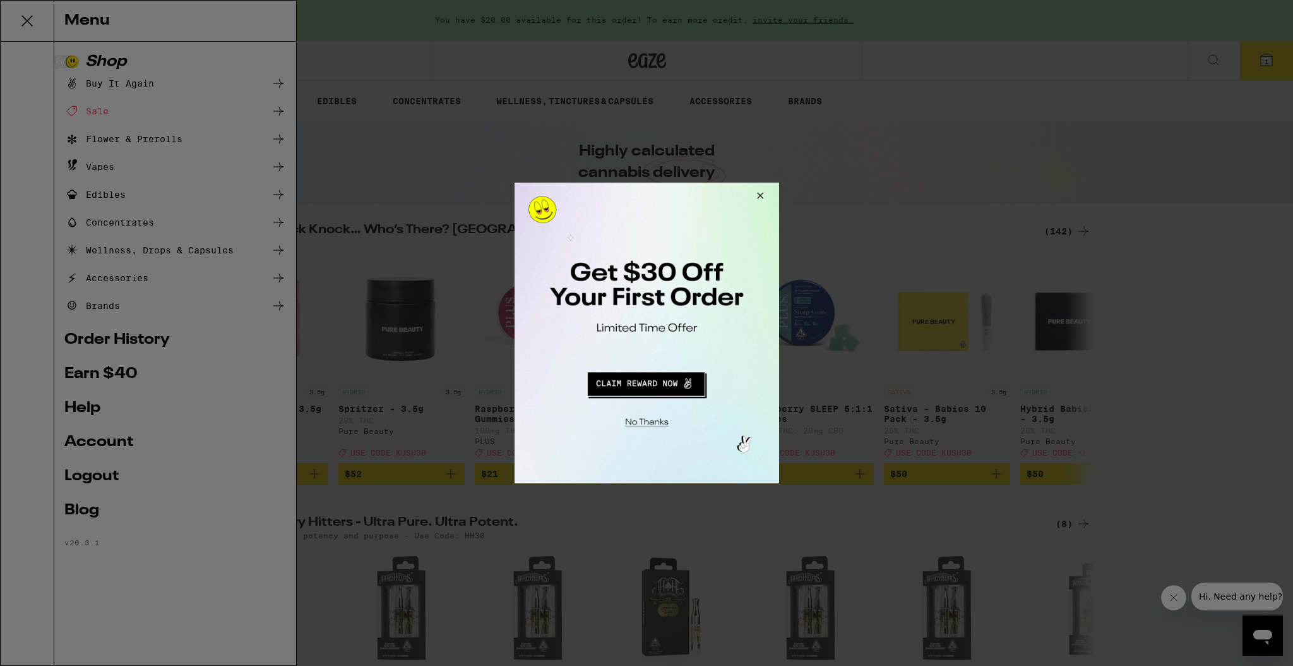
click at [647, 422] on button "Close Modal" at bounding box center [644, 421] width 257 height 20
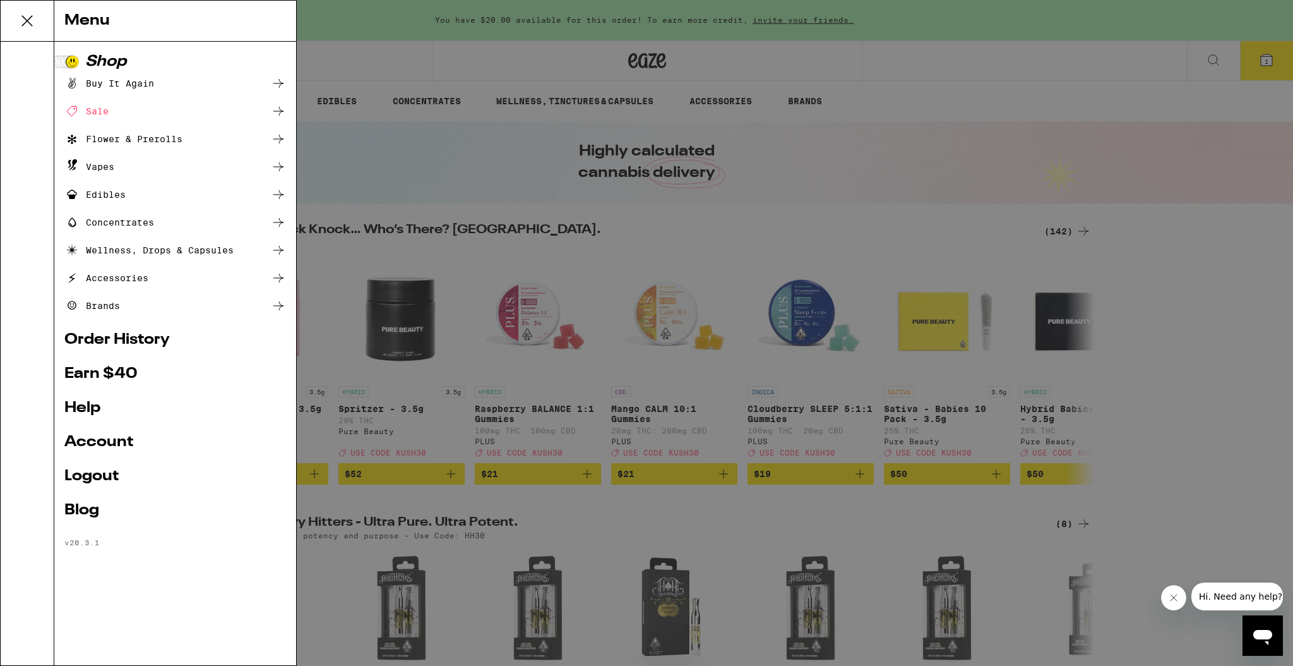
click at [102, 473] on link "Logout" at bounding box center [175, 476] width 222 height 15
click at [100, 440] on link "Account" at bounding box center [175, 442] width 222 height 15
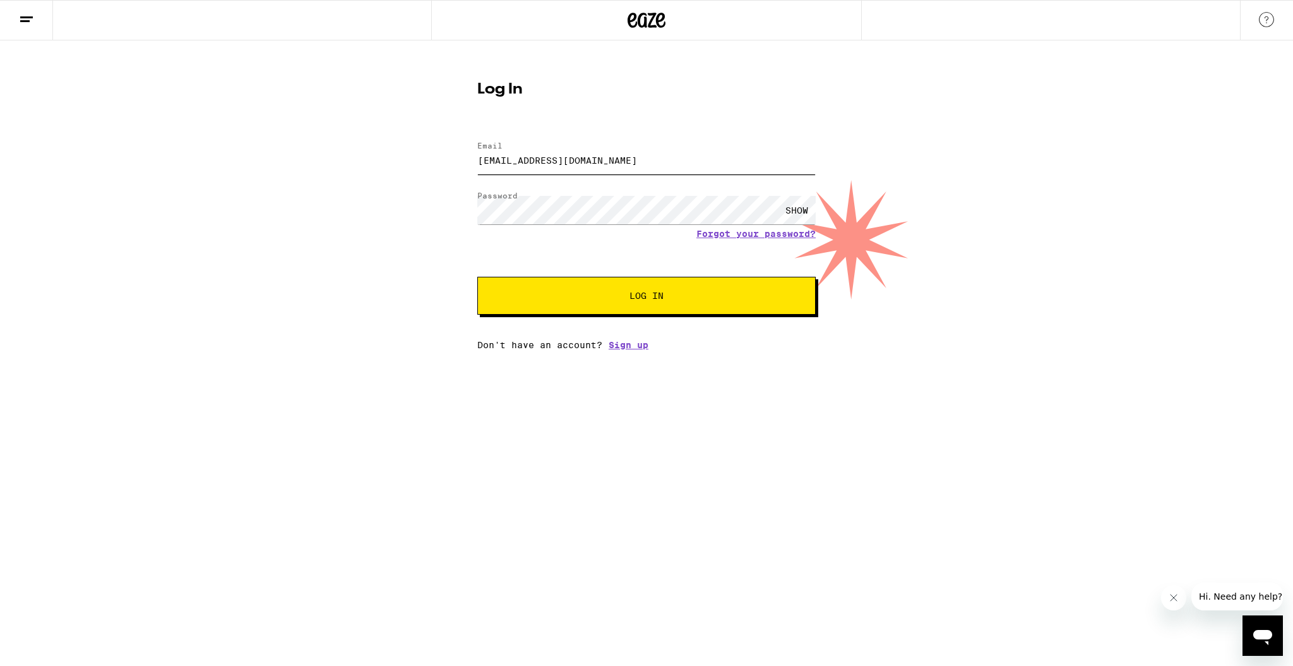
click at [606, 165] on input "[EMAIL_ADDRESS][DOMAIN_NAME]" at bounding box center [646, 160] width 339 height 28
type input "[EMAIL_ADDRESS][DOMAIN_NAME]"
click at [718, 313] on button "Log In" at bounding box center [646, 296] width 339 height 38
